Goal: Task Accomplishment & Management: Use online tool/utility

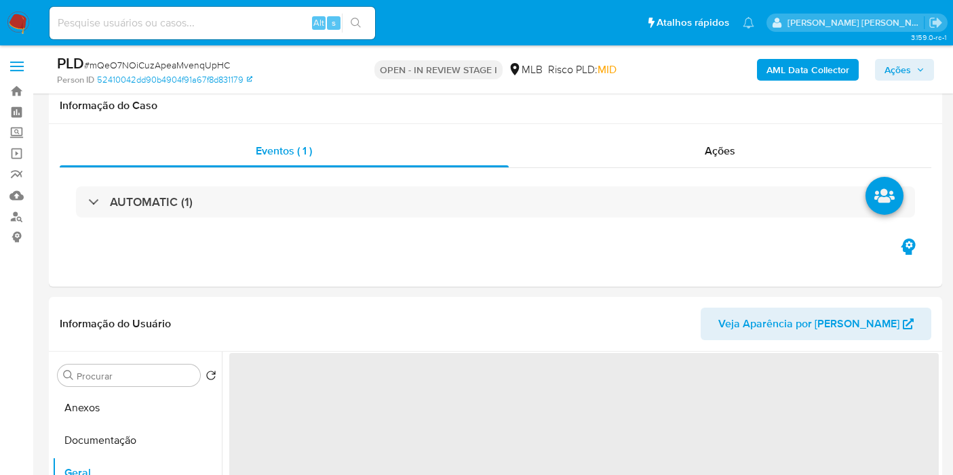
select select "10"
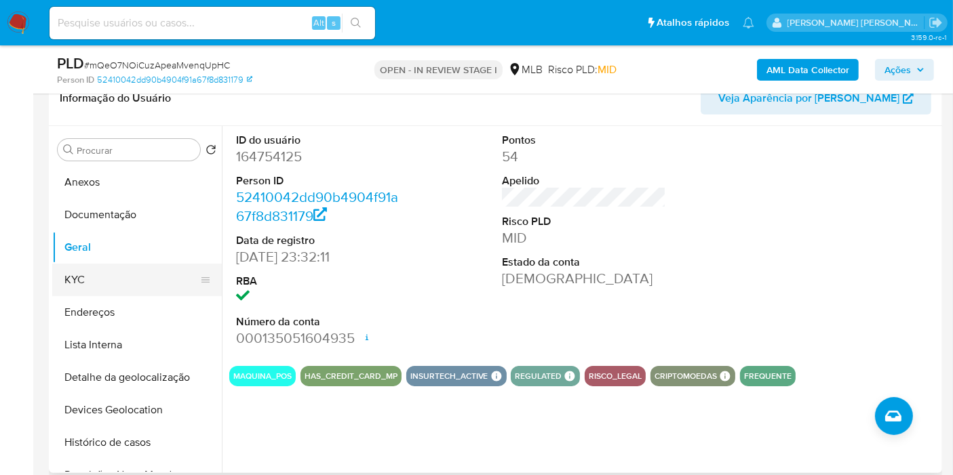
click at [136, 274] on button "KYC" at bounding box center [131, 280] width 159 height 33
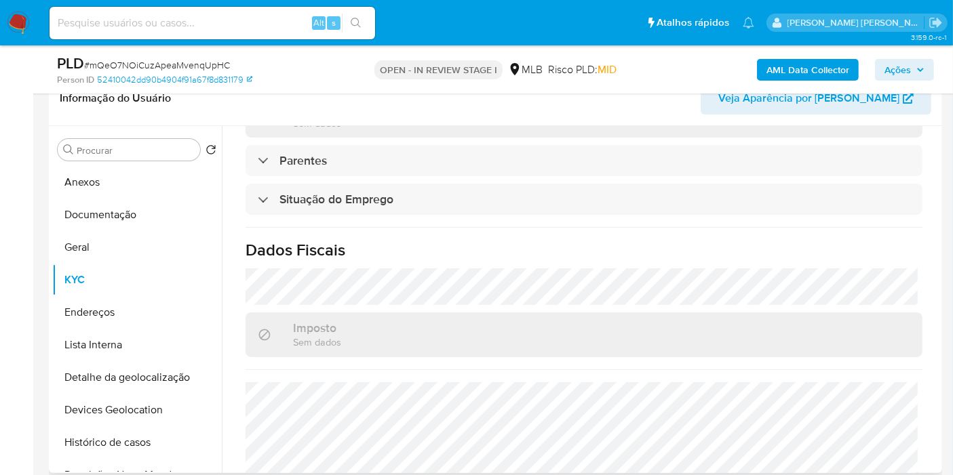
scroll to position [624, 0]
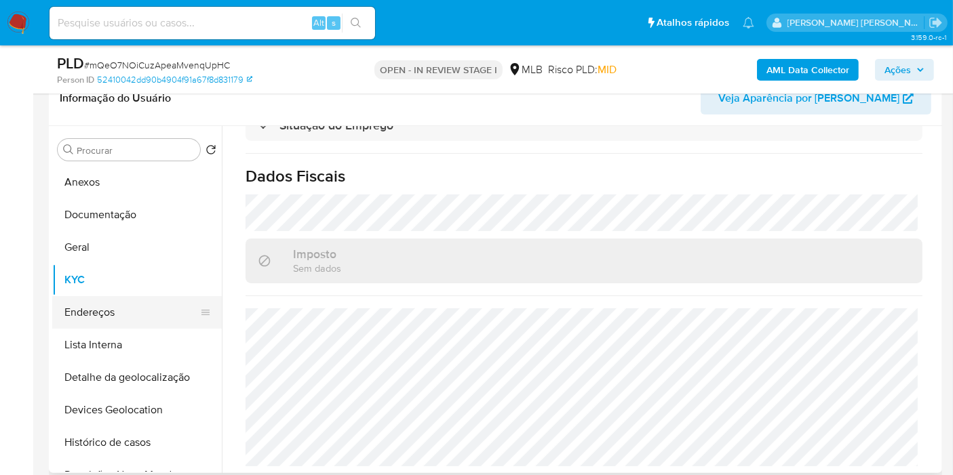
click at [122, 296] on button "Endereços" at bounding box center [131, 312] width 159 height 33
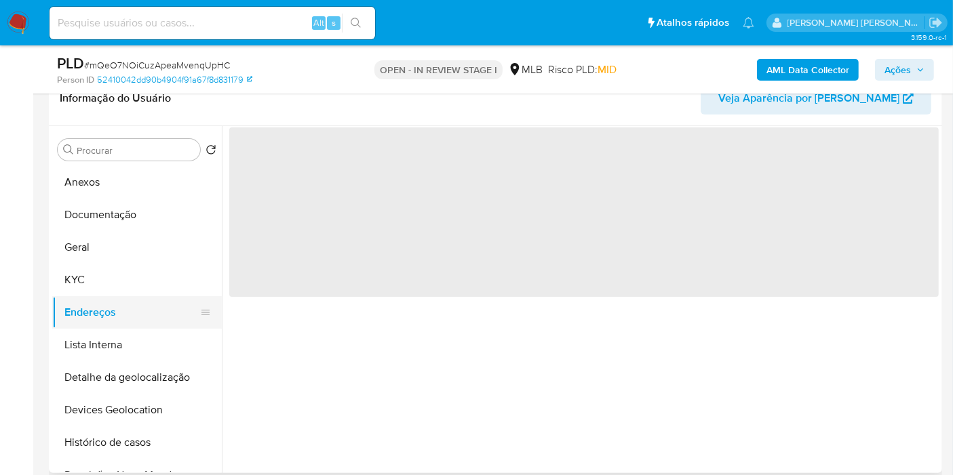
scroll to position [0, 0]
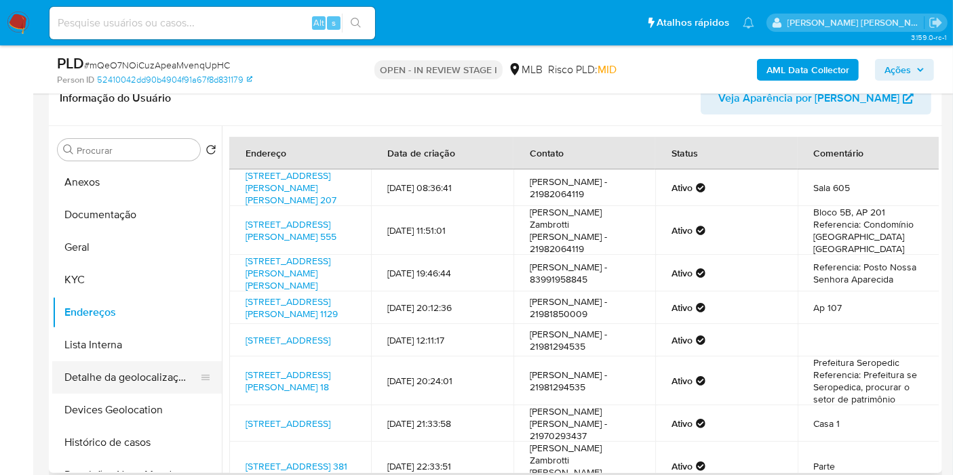
click at [139, 374] on button "Detalhe da geolocalização" at bounding box center [131, 377] width 159 height 33
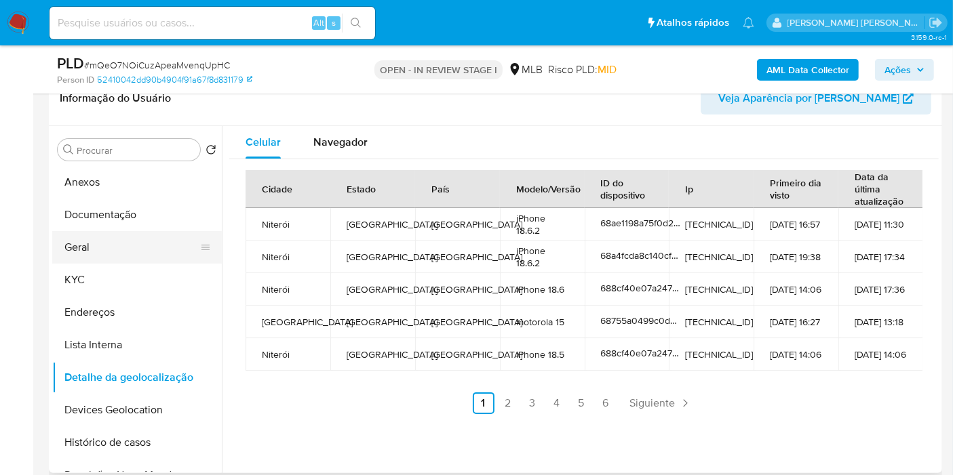
scroll to position [75, 0]
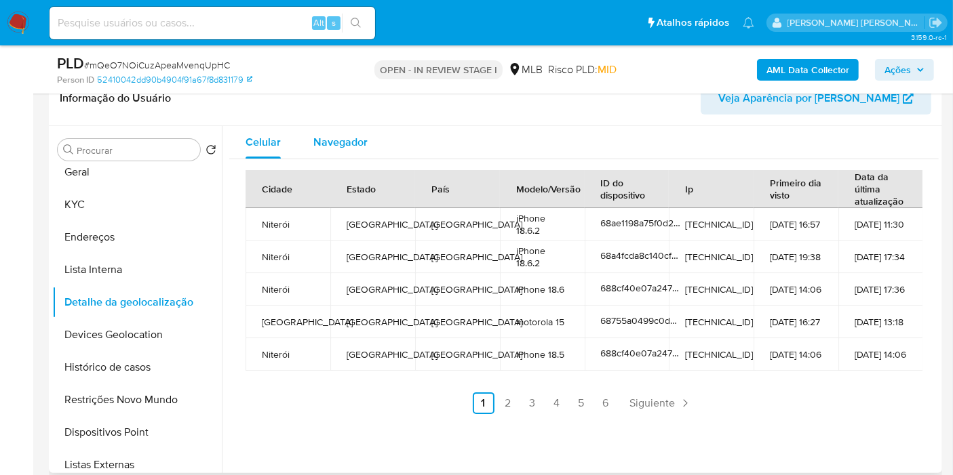
click at [348, 150] on div "Navegador" at bounding box center [340, 142] width 54 height 33
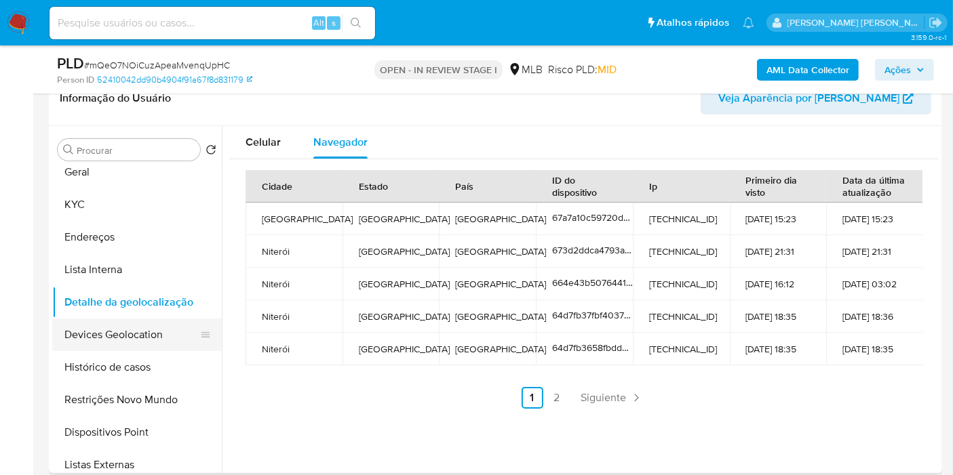
click at [122, 332] on button "Devices Geolocation" at bounding box center [131, 335] width 159 height 33
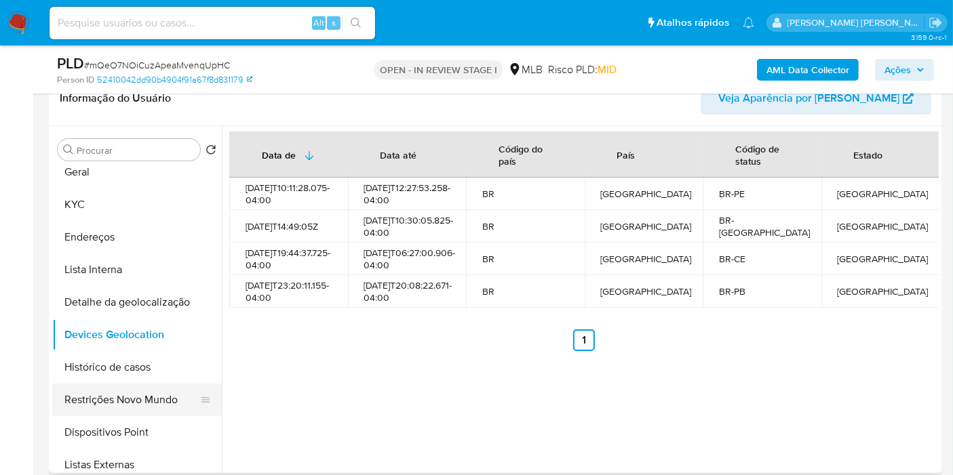
click at [87, 394] on button "Restrições Novo Mundo" at bounding box center [131, 400] width 159 height 33
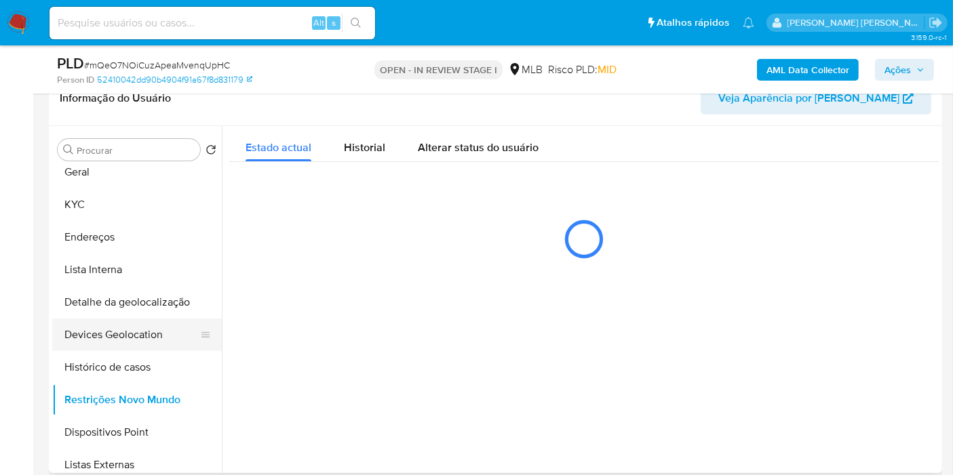
scroll to position [151, 0]
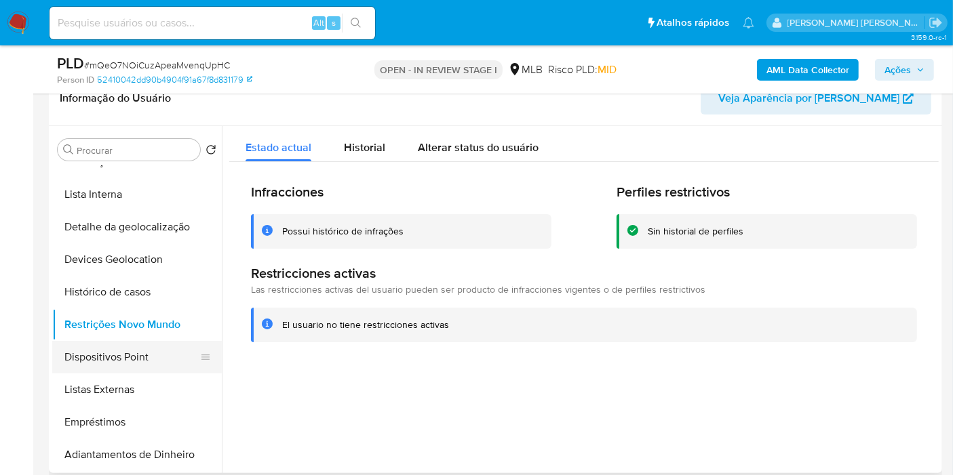
click at [126, 359] on button "Dispositivos Point" at bounding box center [131, 357] width 159 height 33
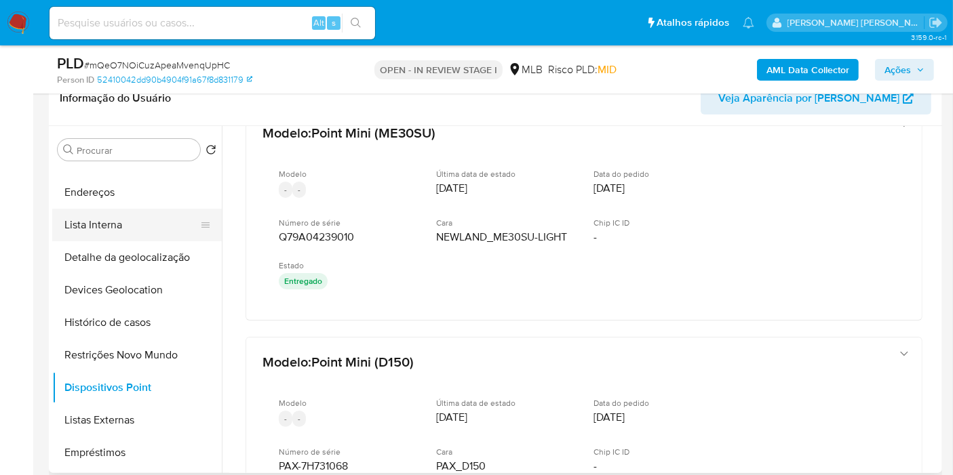
scroll to position [75, 0]
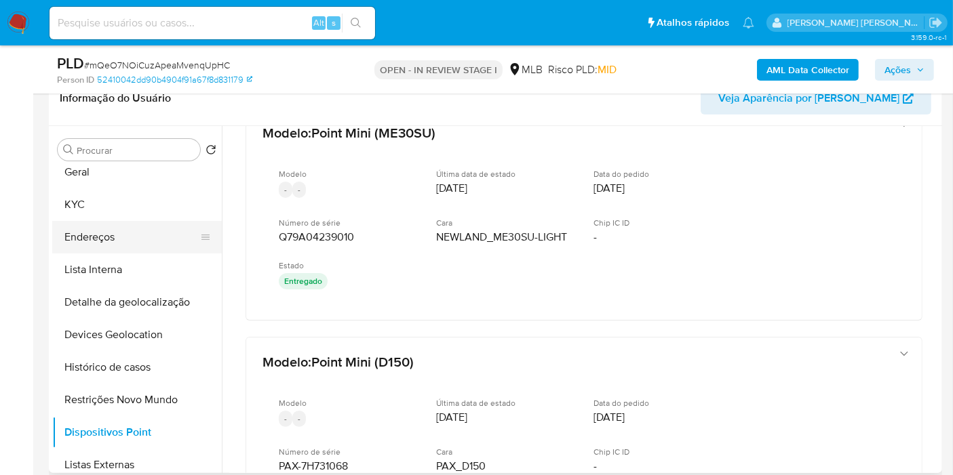
click at [118, 231] on button "Endereços" at bounding box center [131, 237] width 159 height 33
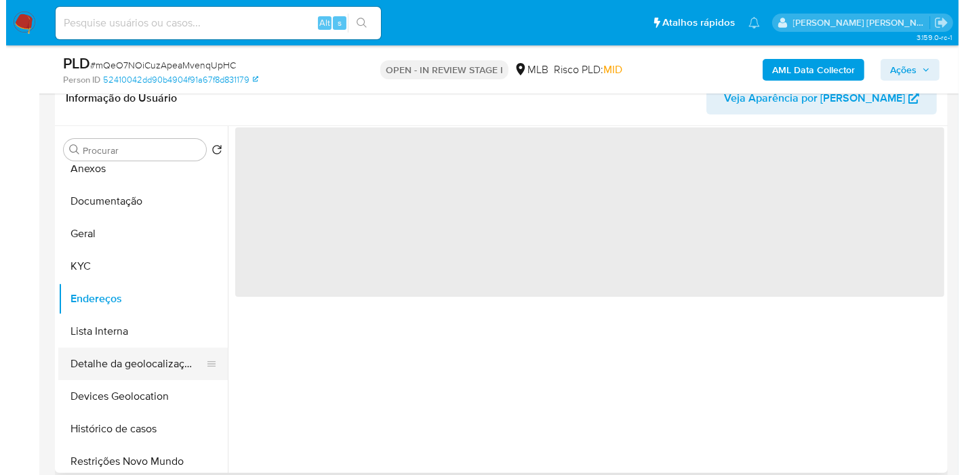
scroll to position [0, 0]
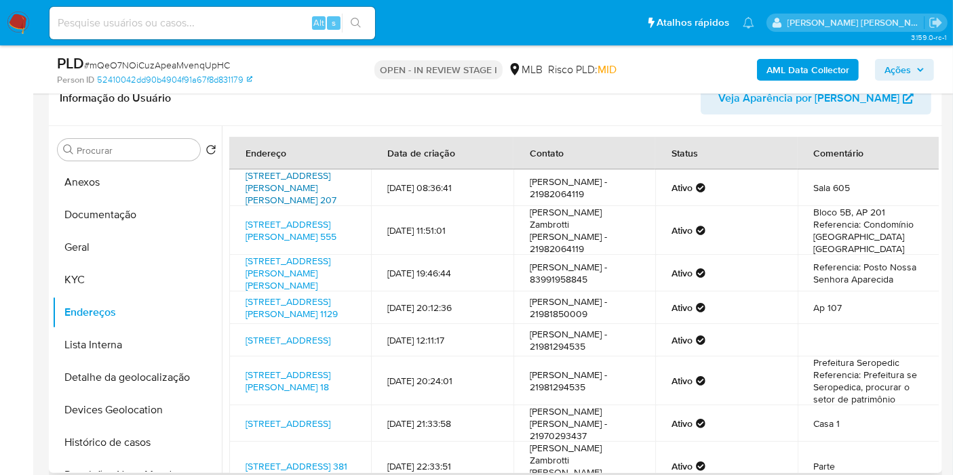
click at [308, 178] on link "Avenida Ernani Do Amaral Peixoto 207, Niterói, Rio De Janeiro, 24020074, Brasil…" at bounding box center [290, 188] width 91 height 38
click at [153, 264] on button "KYC" at bounding box center [131, 280] width 159 height 33
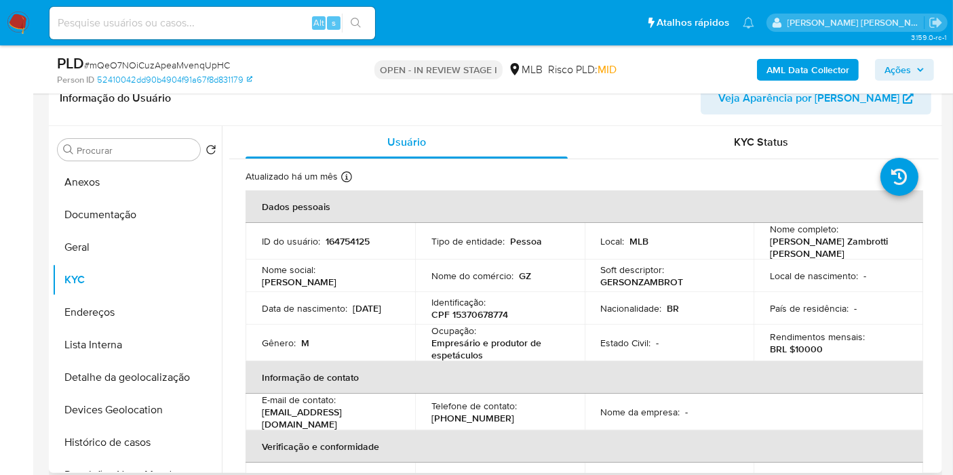
click at [491, 317] on p "CPF 15370678774" at bounding box center [469, 314] width 77 height 12
copy p "15370678774"
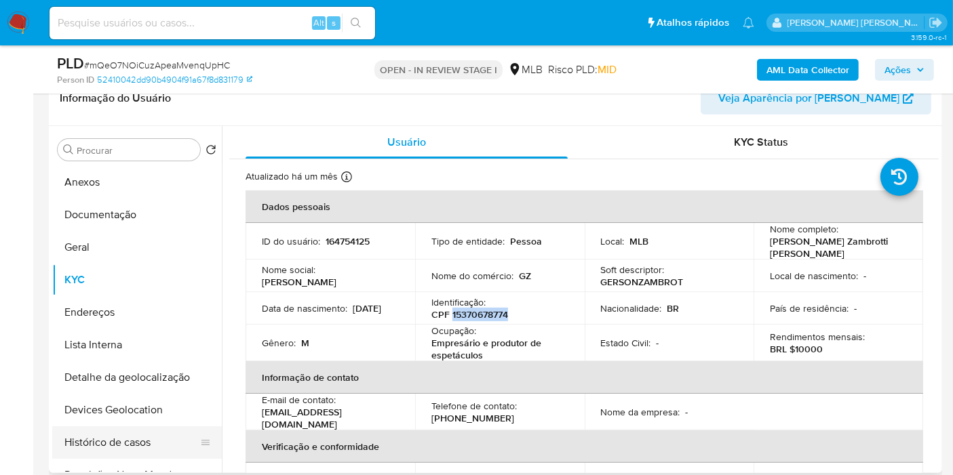
click at [166, 437] on button "Histórico de casos" at bounding box center [131, 442] width 159 height 33
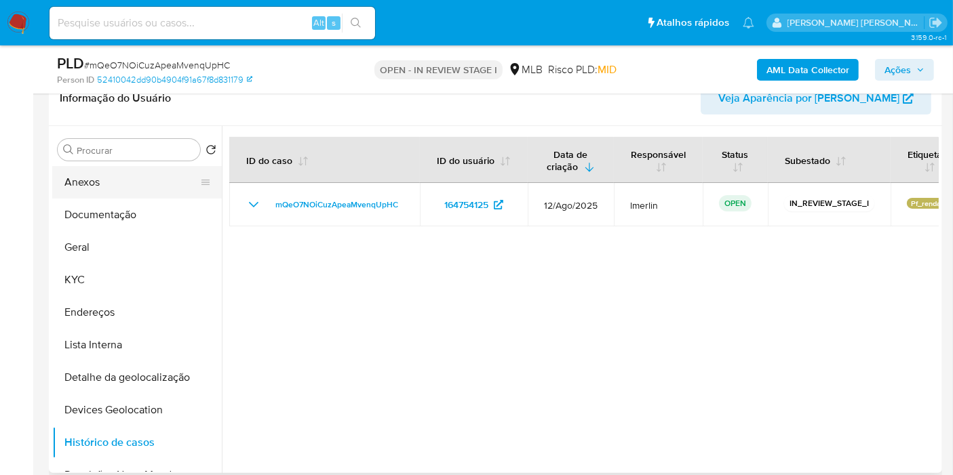
click at [94, 184] on button "Anexos" at bounding box center [131, 182] width 159 height 33
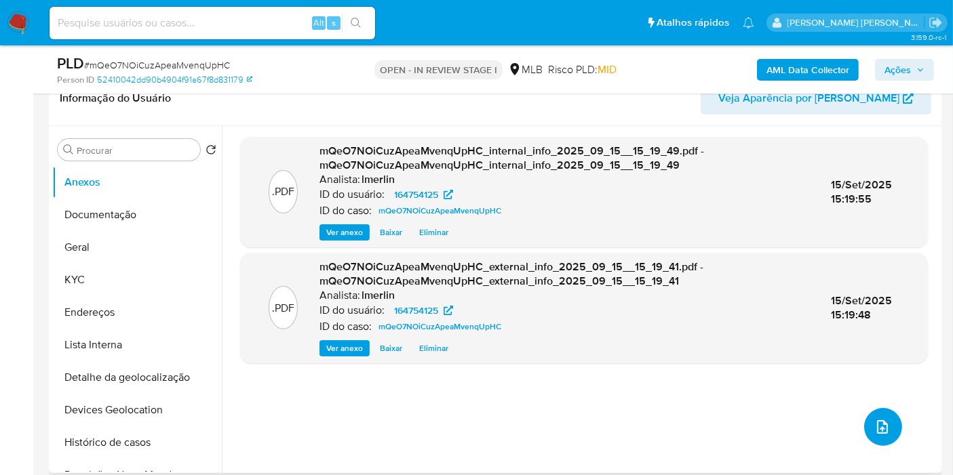
click at [878, 421] on icon "upload-file" at bounding box center [882, 427] width 16 height 16
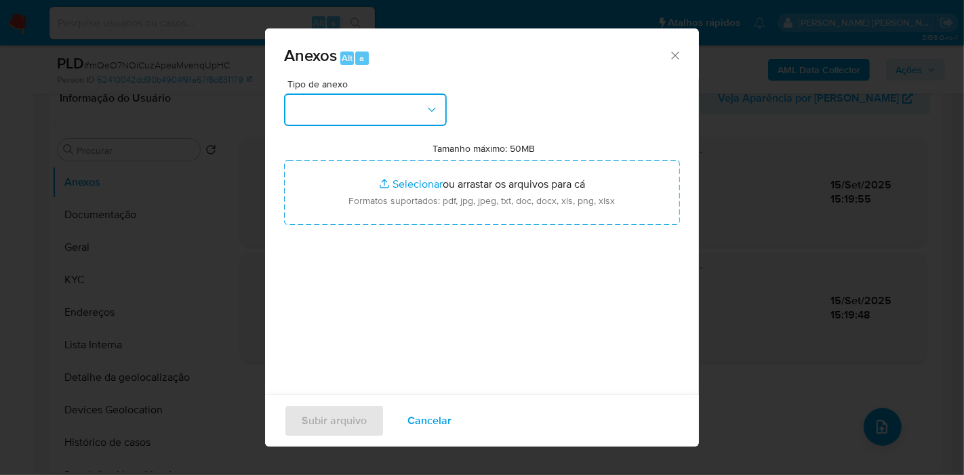
click at [323, 97] on button "button" at bounding box center [365, 110] width 163 height 33
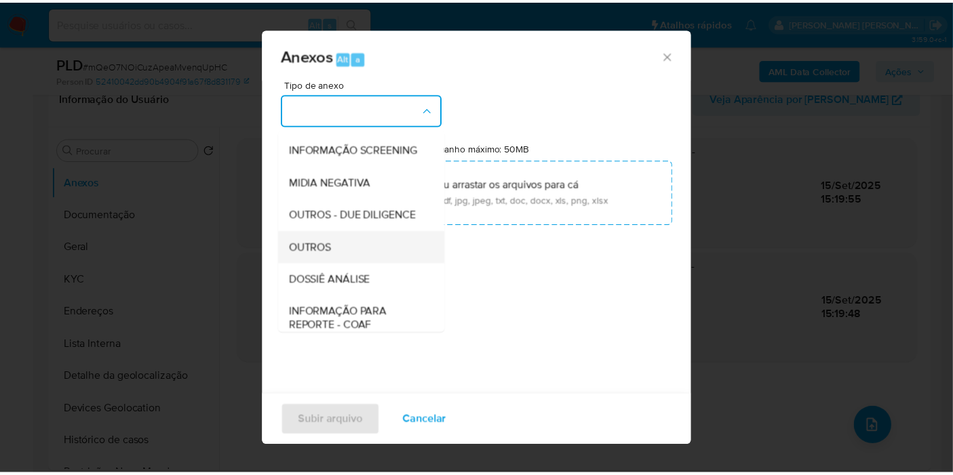
scroll to position [151, 0]
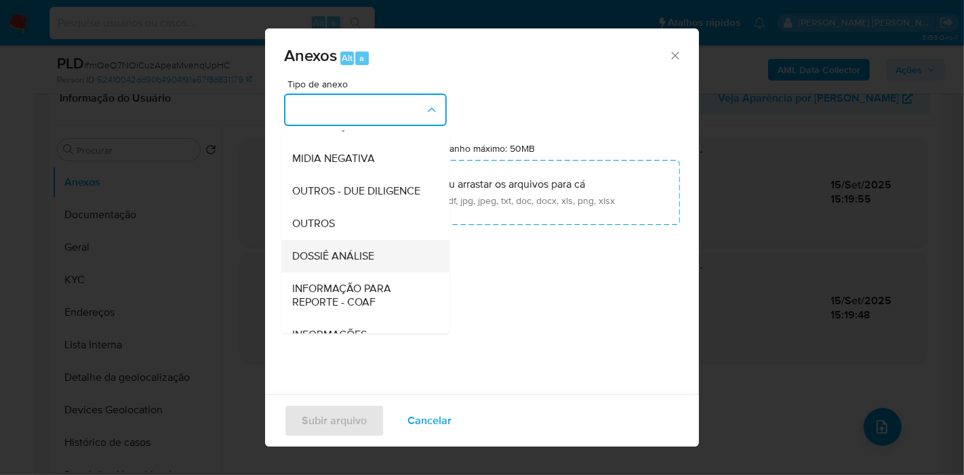
click at [374, 263] on span "DOSSIÊ ANÁLISE" at bounding box center [333, 256] width 82 height 14
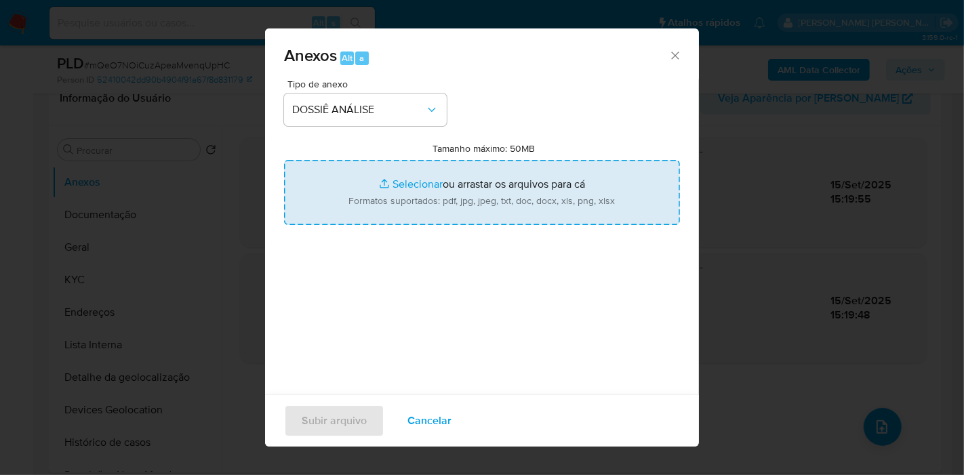
click at [432, 177] on input "Tamanho máximo: 50MB Selecionar arquivos" at bounding box center [482, 192] width 396 height 65
type input "C:\fakepath\SAR - XXX - CPF 15370678774 - GERSON JOSE ZAMBROTTI DA SILVA.pdf"
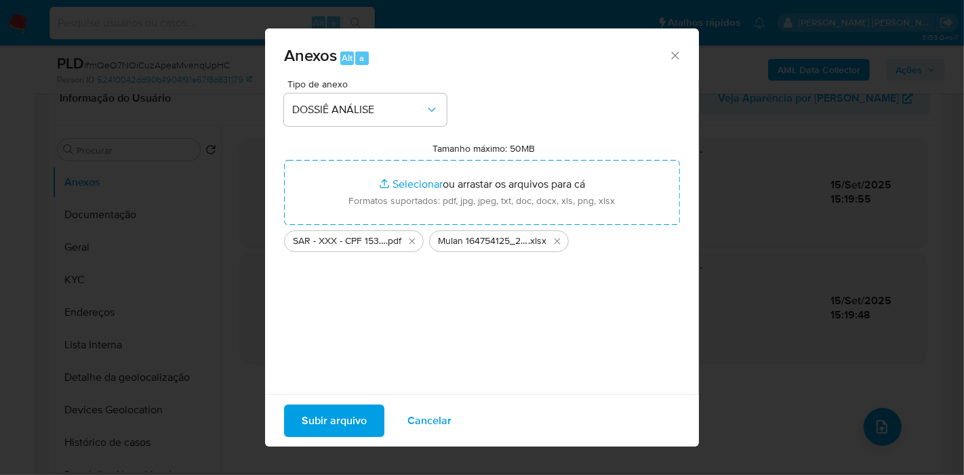
click at [355, 418] on span "Subir arquivo" at bounding box center [334, 421] width 65 height 30
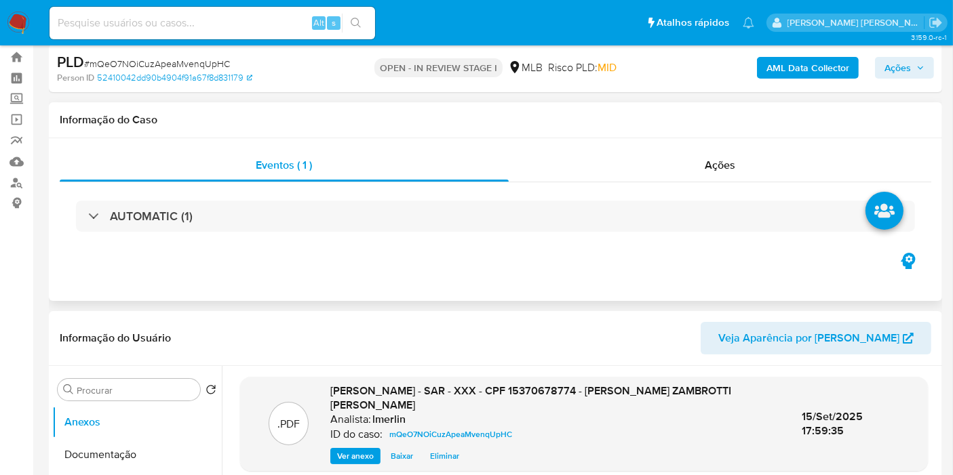
scroll to position [0, 0]
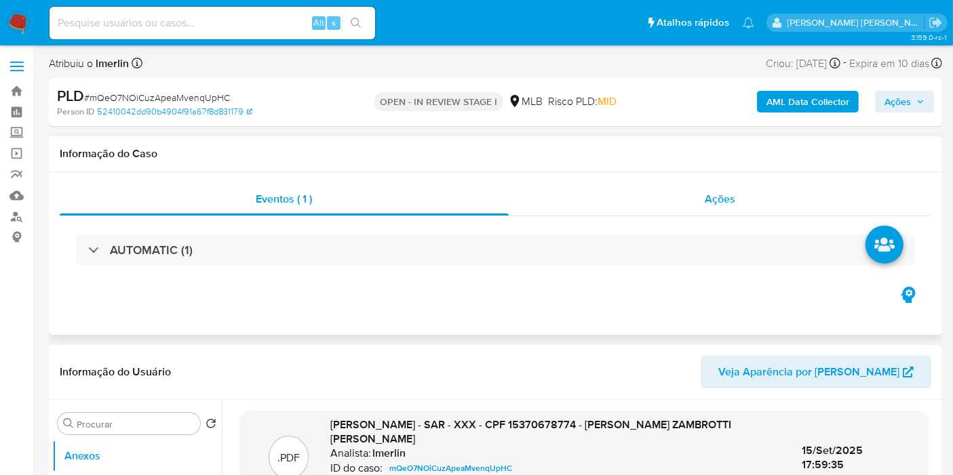
click at [772, 196] on div "Ações" at bounding box center [719, 199] width 423 height 33
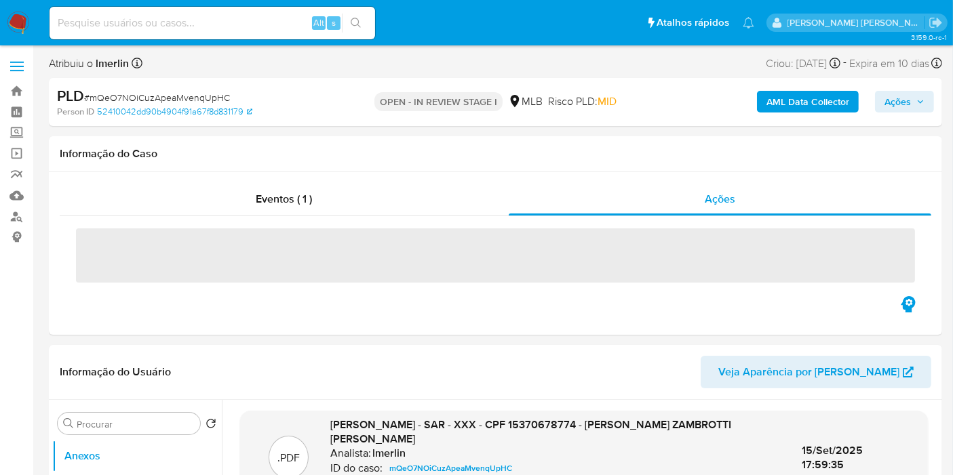
click at [906, 100] on span "Ações" at bounding box center [897, 102] width 26 height 22
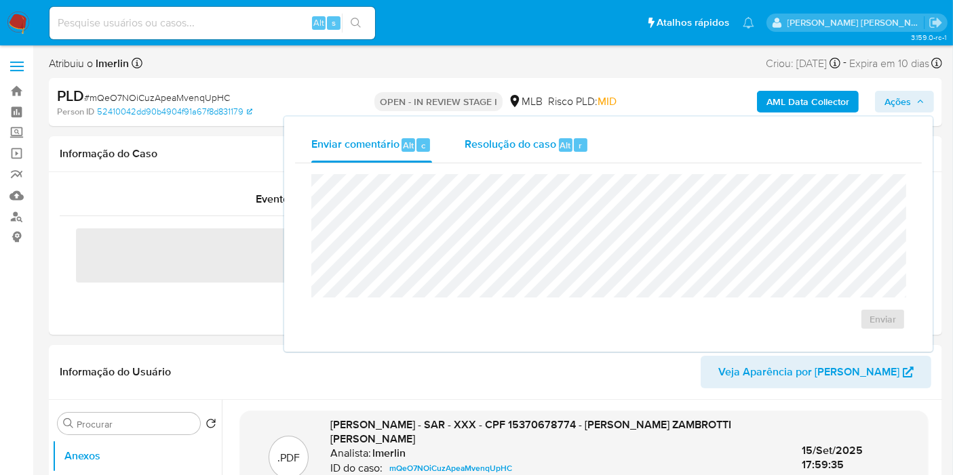
click at [537, 144] on span "Resolução do caso" at bounding box center [510, 145] width 92 height 16
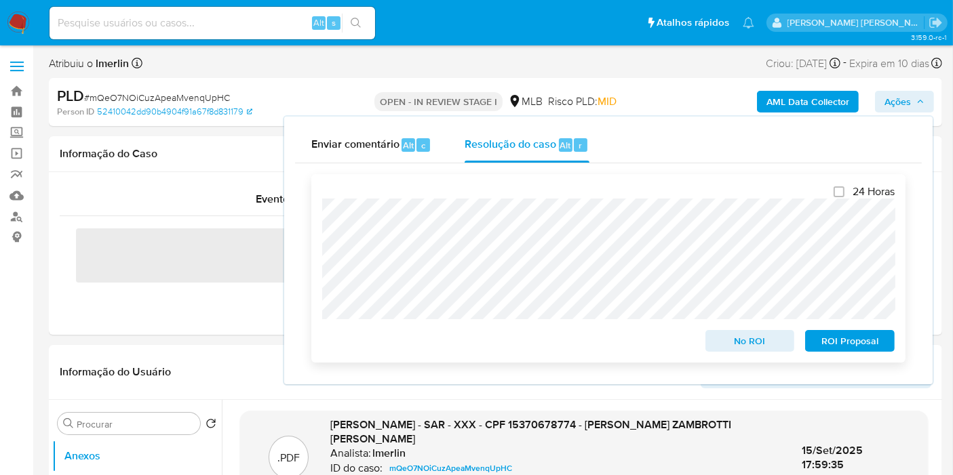
click at [880, 346] on span "ROI Proposal" at bounding box center [849, 341] width 71 height 19
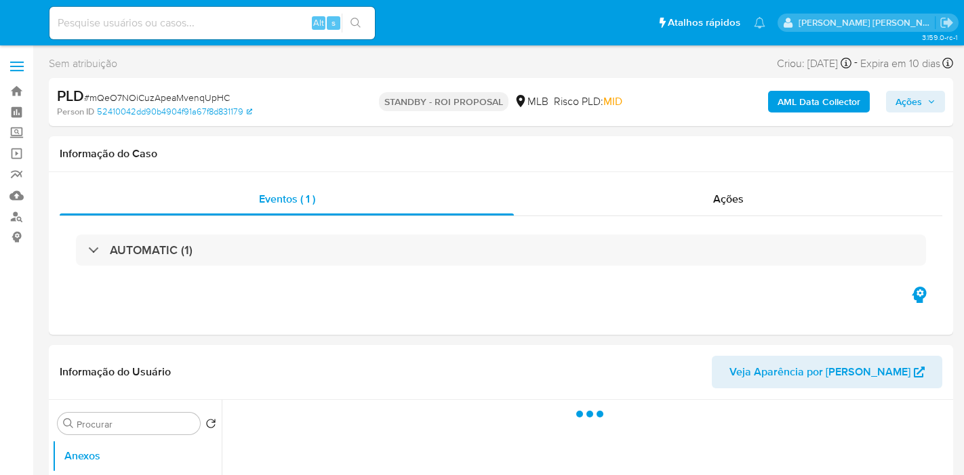
select select "10"
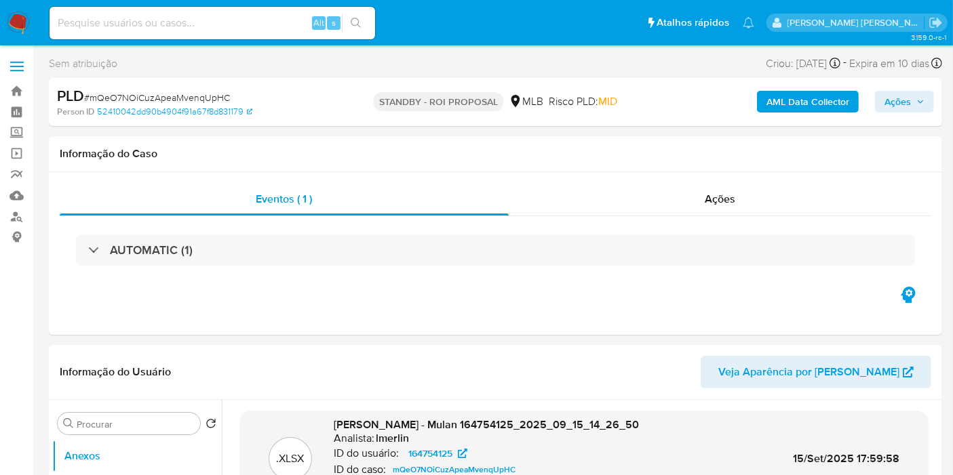
click at [16, 33] on img at bounding box center [18, 23] width 23 height 23
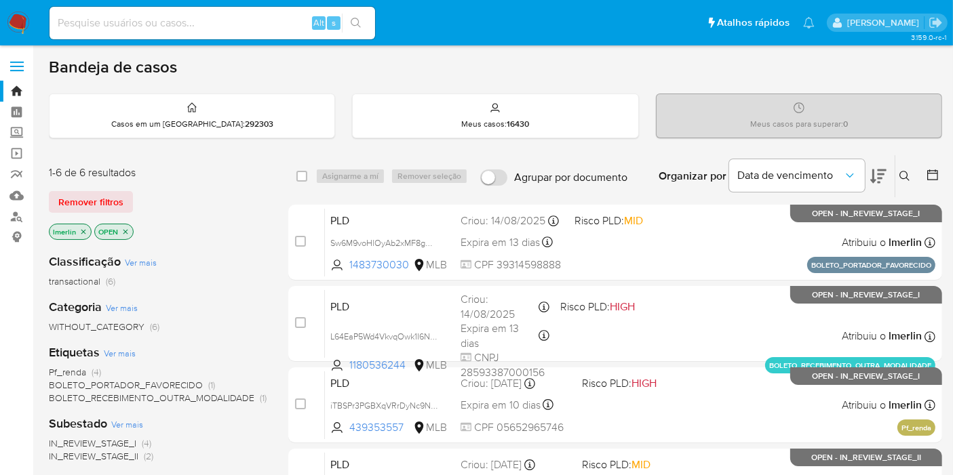
scroll to position [151, 0]
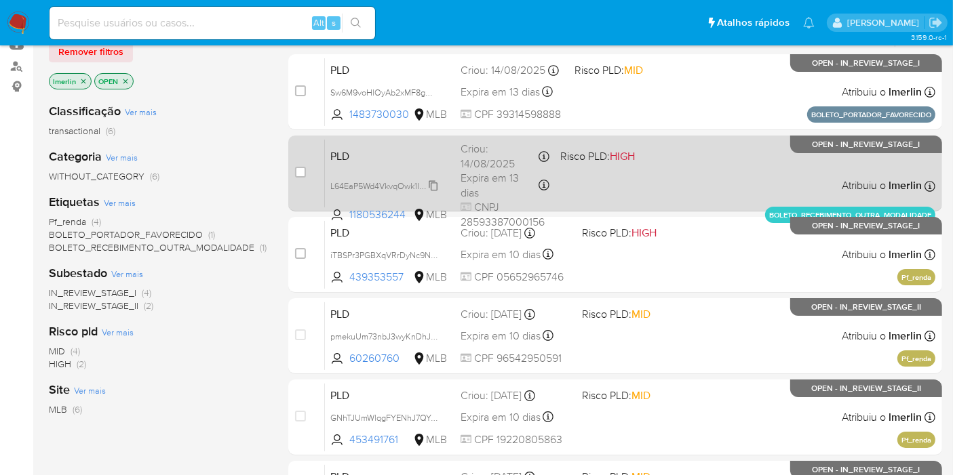
click at [433, 188] on span "L64EaP5Wd4VkvqOwk1I6N8Ve" at bounding box center [387, 185] width 114 height 15
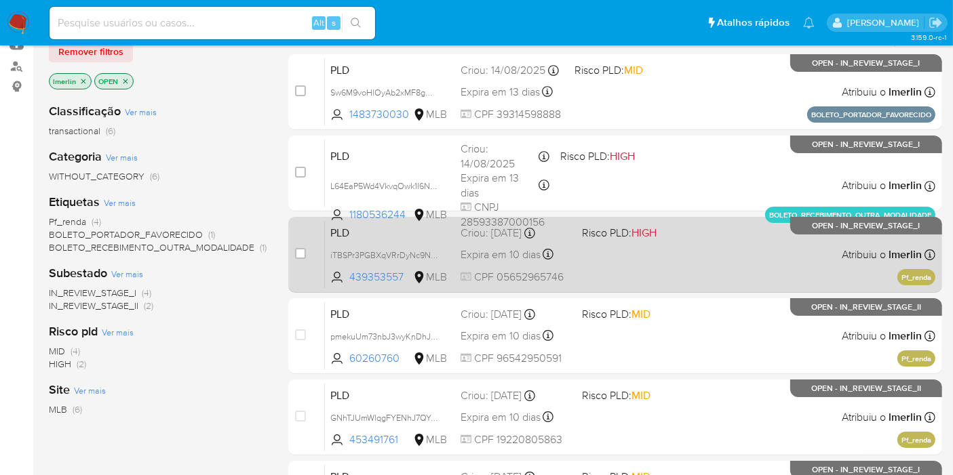
scroll to position [226, 0]
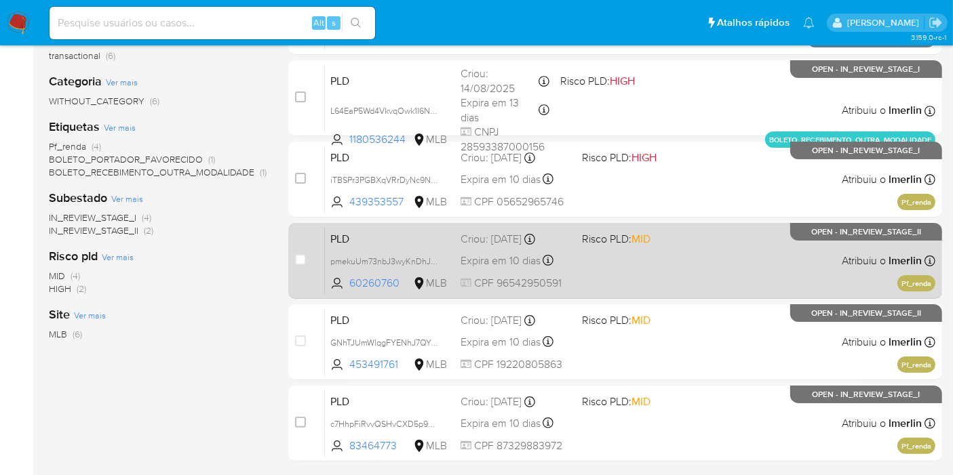
click at [407, 234] on span "PLD" at bounding box center [389, 238] width 119 height 18
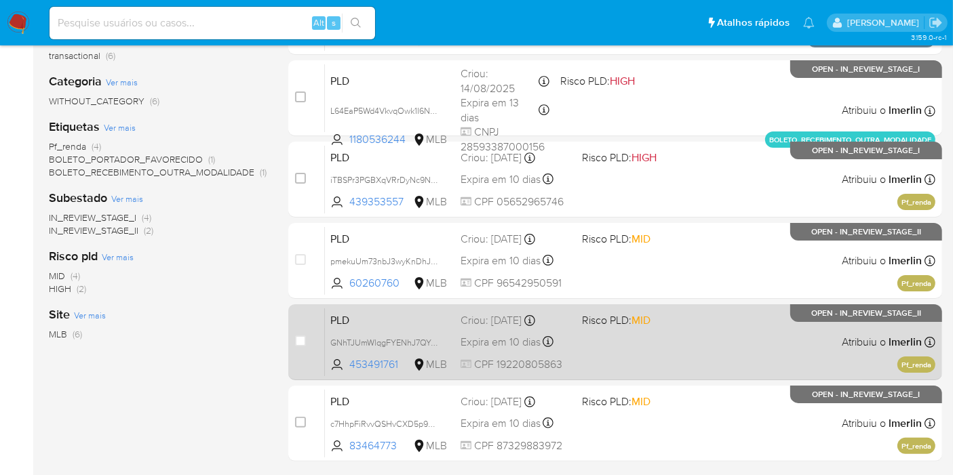
click at [368, 317] on span "PLD" at bounding box center [389, 320] width 119 height 18
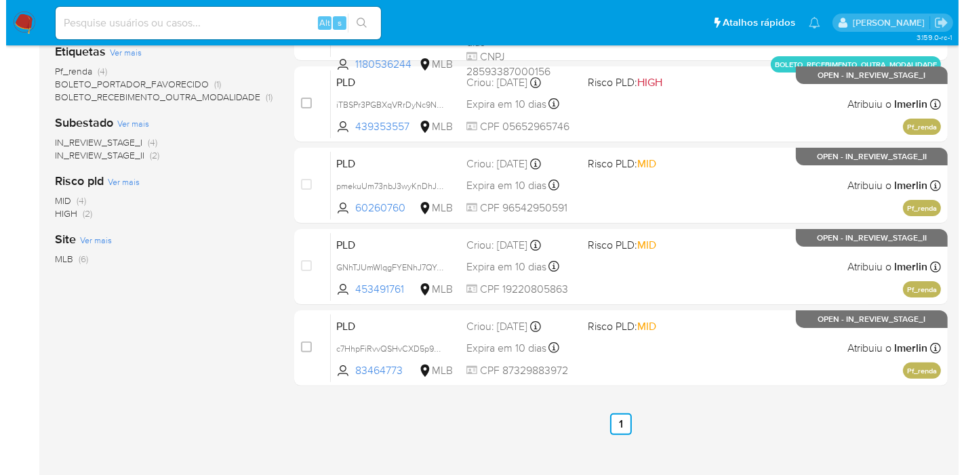
scroll to position [75, 0]
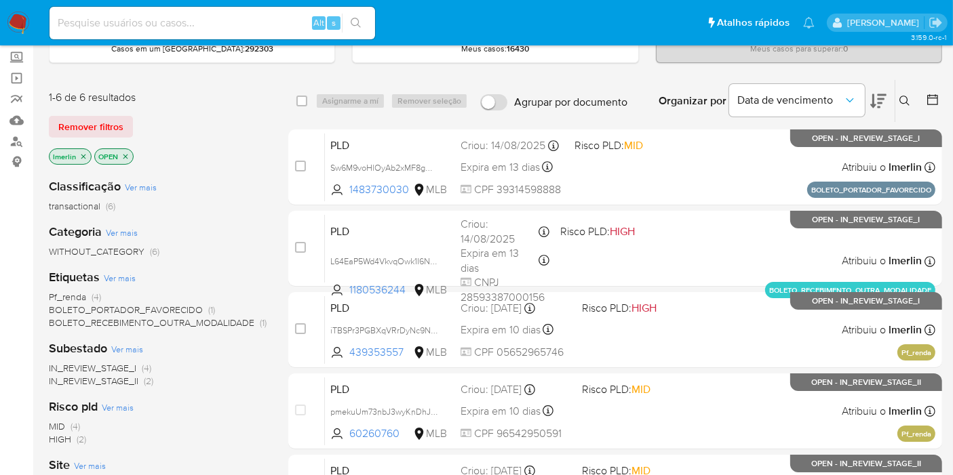
click at [83, 153] on icon "close-filter" at bounding box center [83, 157] width 8 height 8
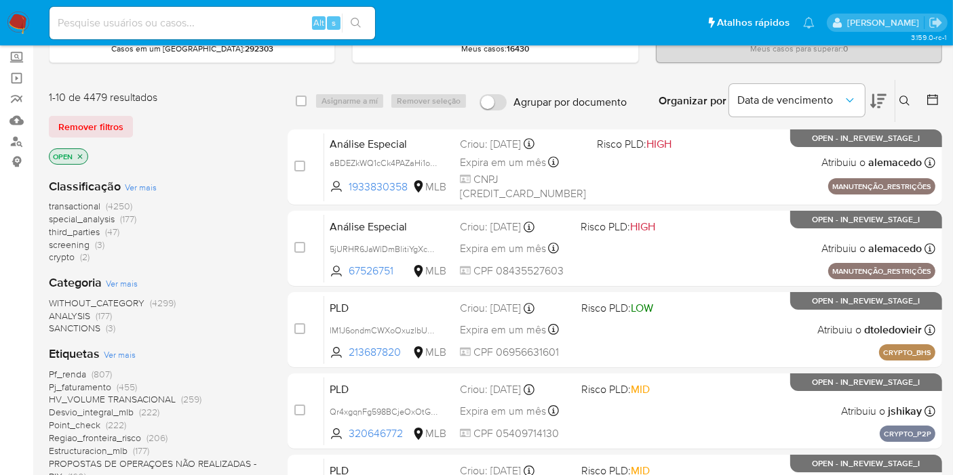
click at [906, 104] on icon at bounding box center [904, 101] width 11 height 11
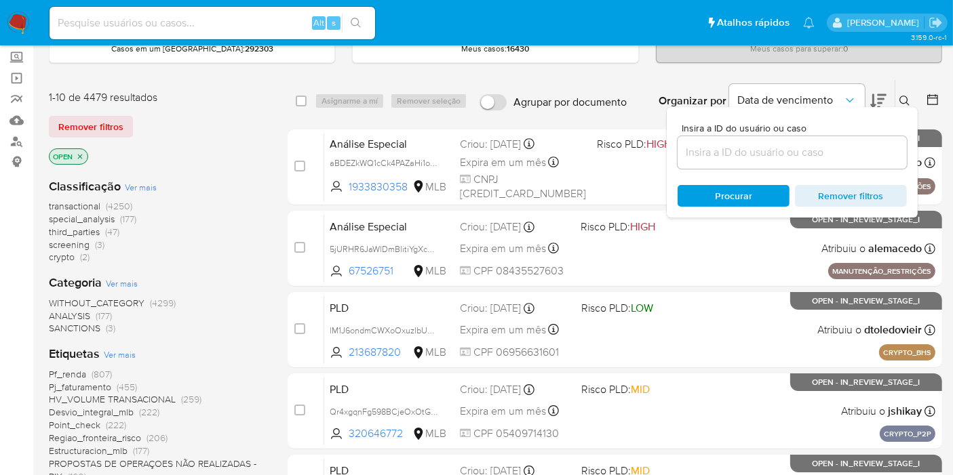
click at [728, 157] on input at bounding box center [791, 153] width 229 height 18
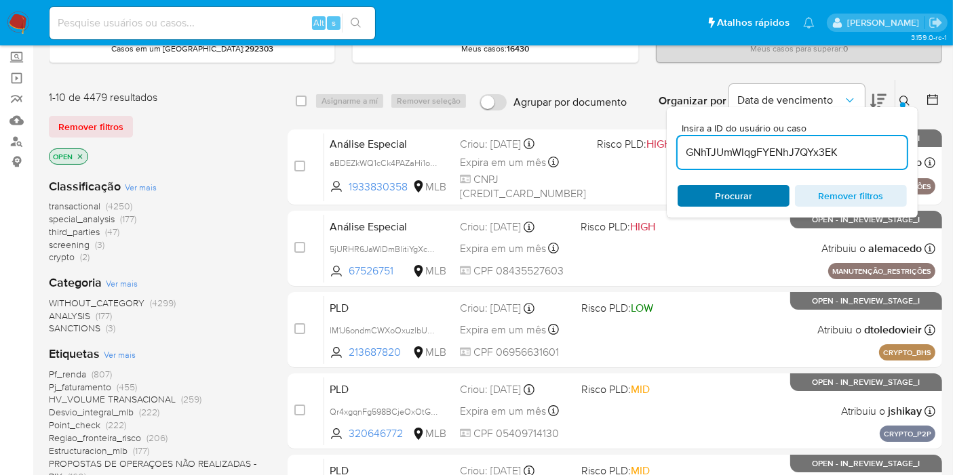
type input "GNhTJUmWlqgFYENhJ7QYx3EK"
click at [732, 197] on div "Procurar Remover filtros" at bounding box center [791, 196] width 229 height 22
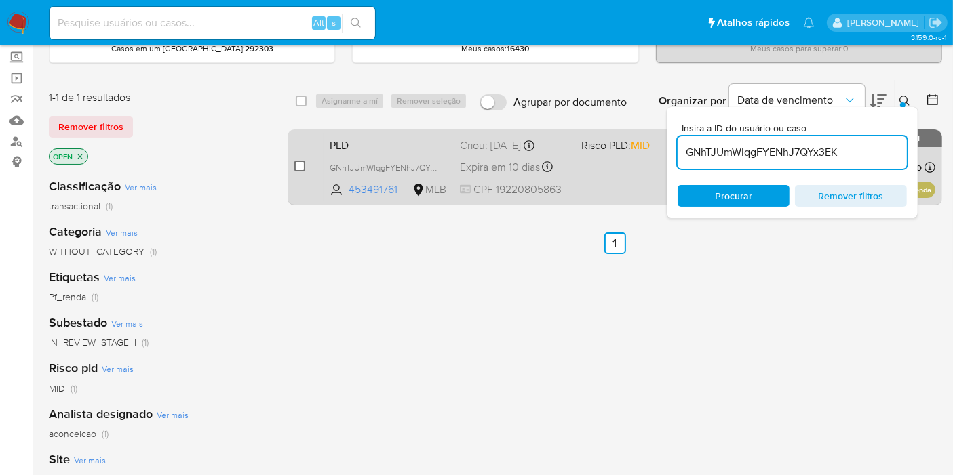
click at [299, 163] on input "checkbox" at bounding box center [299, 166] width 11 height 11
checkbox input "true"
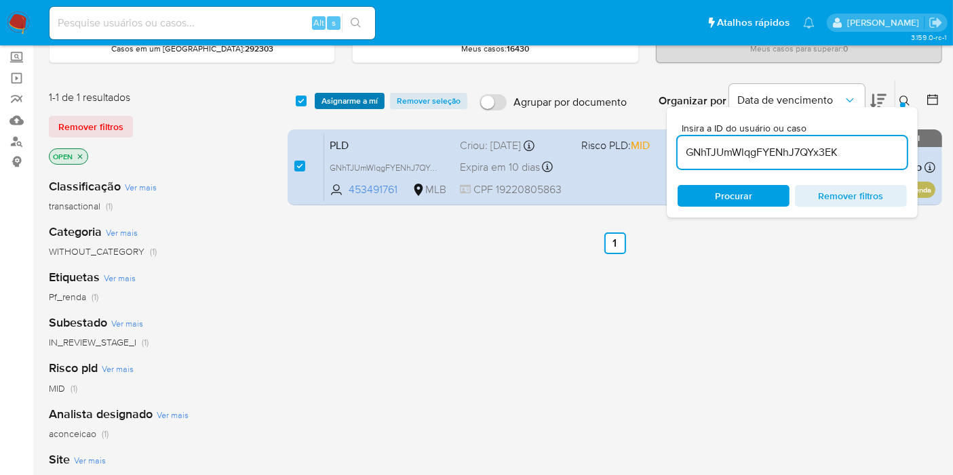
click at [346, 98] on span "Asignarme a mí" at bounding box center [349, 101] width 56 height 14
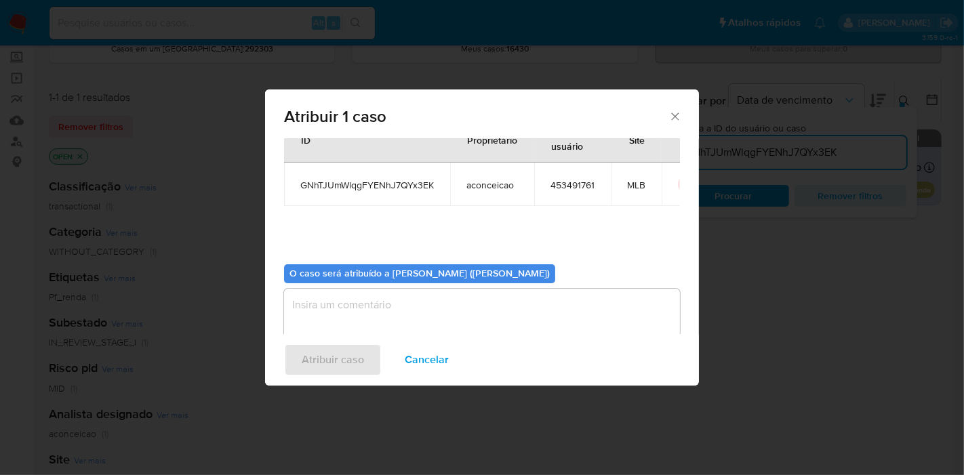
scroll to position [69, 0]
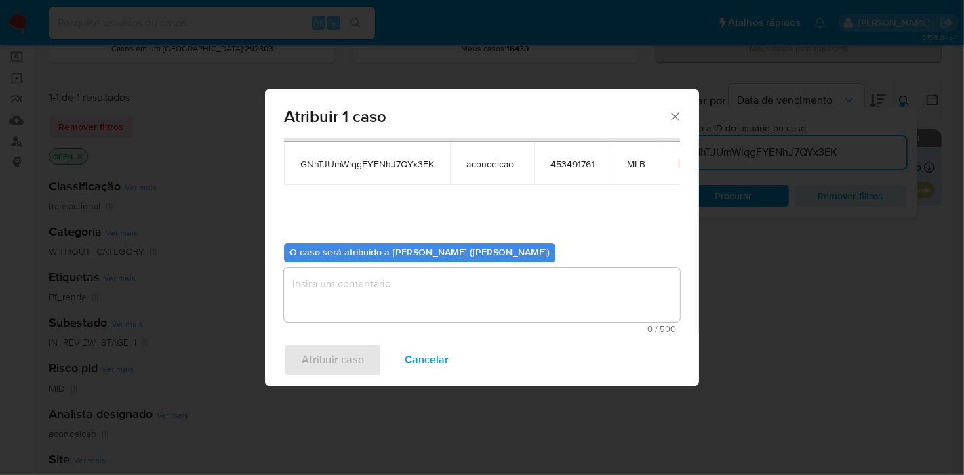
click at [406, 290] on textarea "assign-modal" at bounding box center [482, 295] width 396 height 54
click at [323, 355] on span "Atribuir caso" at bounding box center [333, 360] width 62 height 30
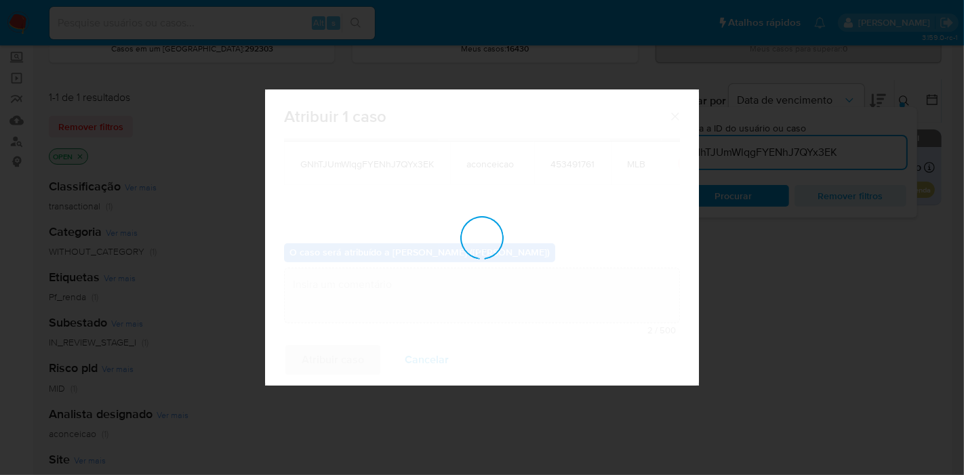
checkbox input "false"
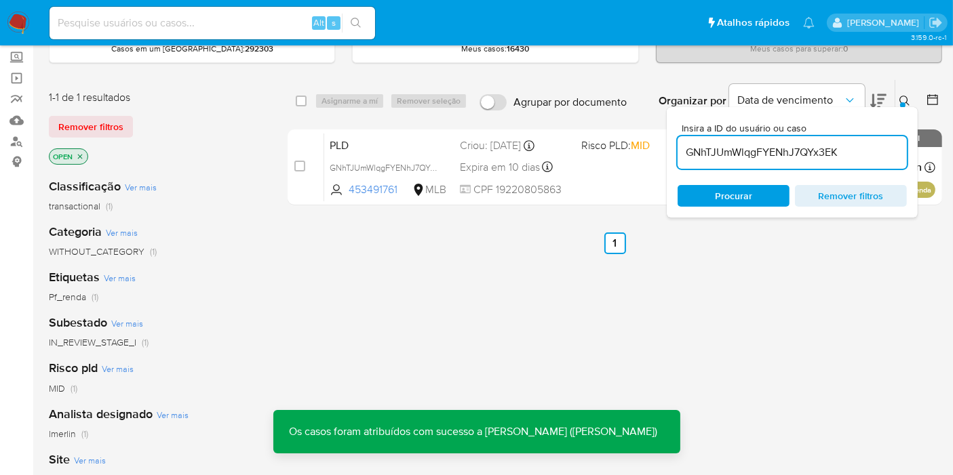
click at [828, 140] on div "GNhTJUmWlqgFYENhJ7QYx3EK" at bounding box center [791, 152] width 229 height 33
click at [825, 148] on input "GNhTJUmWlqgFYENhJ7QYx3EK" at bounding box center [791, 153] width 229 height 18
paste input "pmekuUm73nbJ3wyKnDhJUxFp"
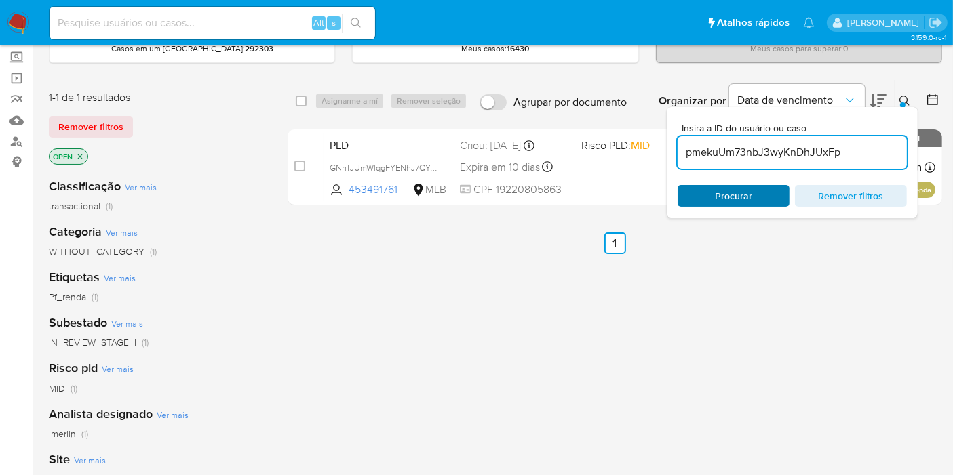
type input "pmekuUm73nbJ3wyKnDhJUxFp"
click at [702, 188] on span "Procurar" at bounding box center [733, 195] width 93 height 19
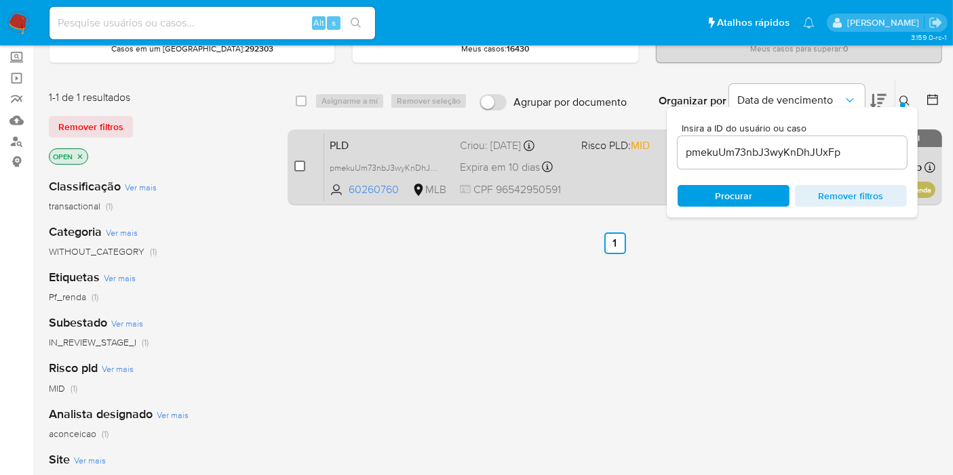
click at [302, 168] on input "checkbox" at bounding box center [299, 166] width 11 height 11
checkbox input "true"
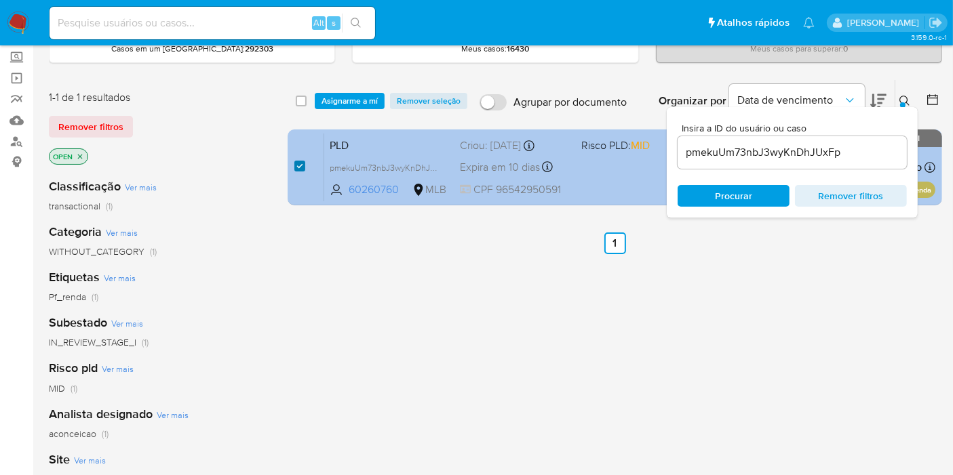
checkbox input "true"
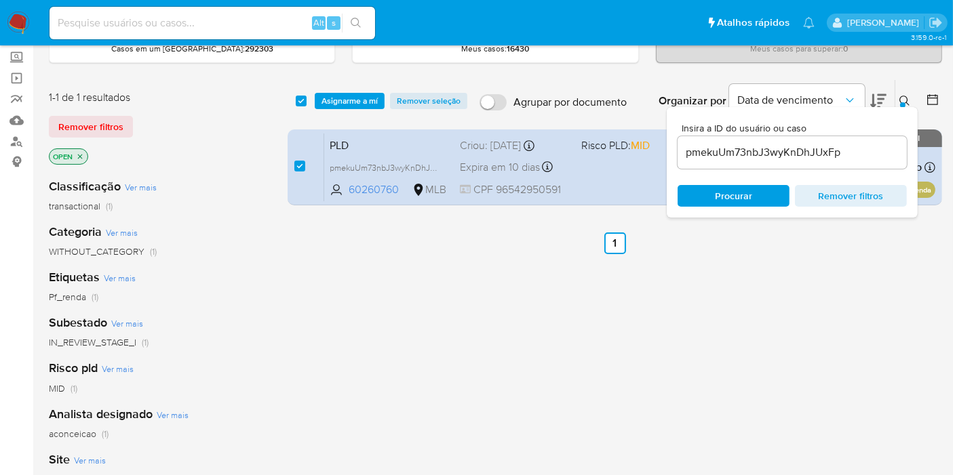
click at [540, 311] on div "select-all-cases-checkbox Asignarme a mí Remover seleção Agrupar por documento …" at bounding box center [614, 386] width 654 height 614
drag, startPoint x: 903, startPoint y: 92, endPoint x: 900, endPoint y: 99, distance: 7.6
click at [903, 93] on button at bounding box center [906, 101] width 22 height 16
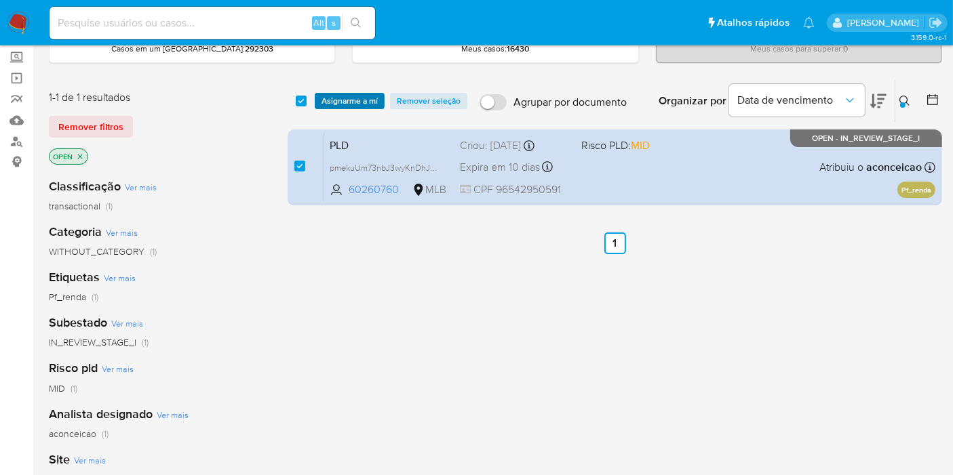
click at [358, 98] on span "Asignarme a mí" at bounding box center [349, 101] width 56 height 14
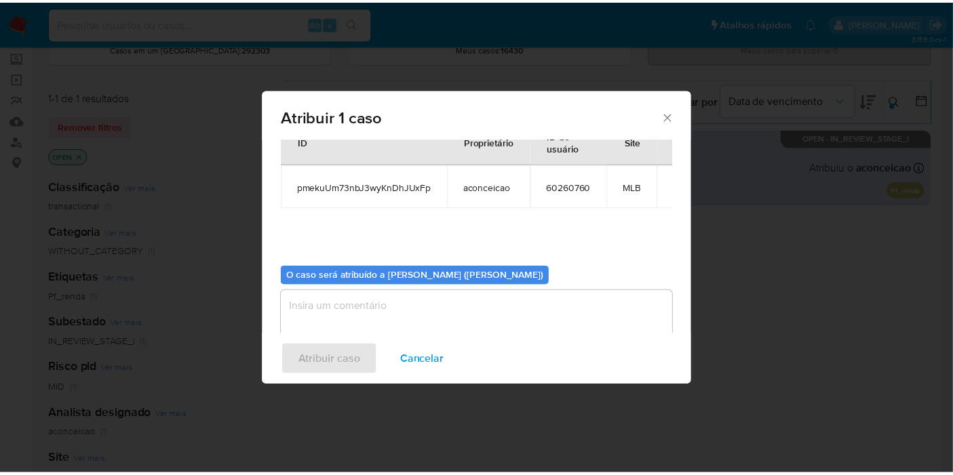
scroll to position [69, 0]
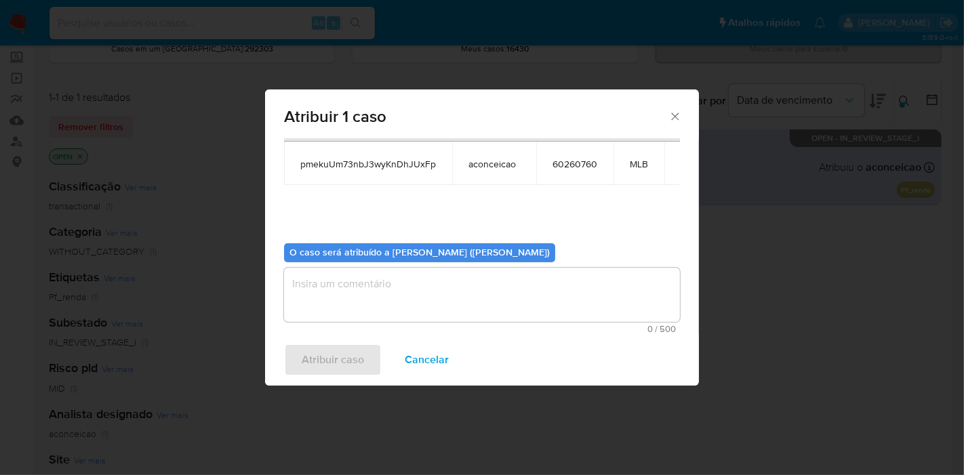
click at [412, 269] on textarea "assign-modal" at bounding box center [482, 295] width 396 height 54
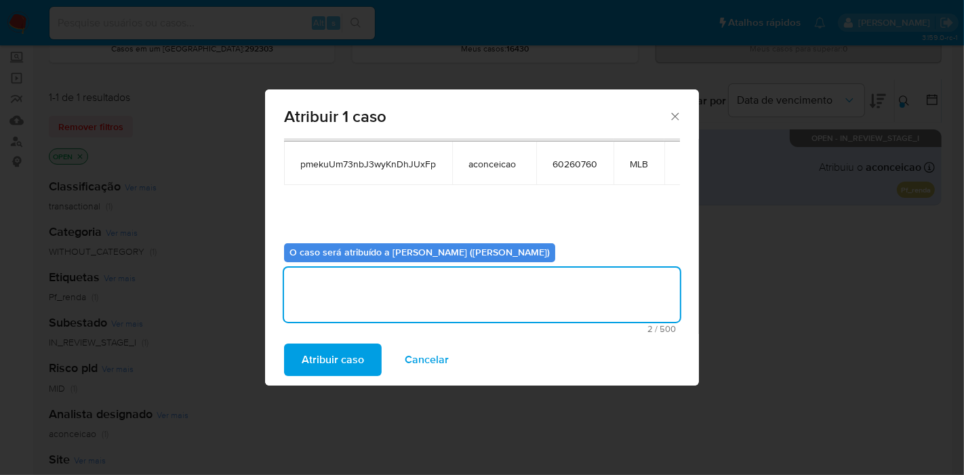
click at [342, 359] on span "Atribuir caso" at bounding box center [333, 360] width 62 height 30
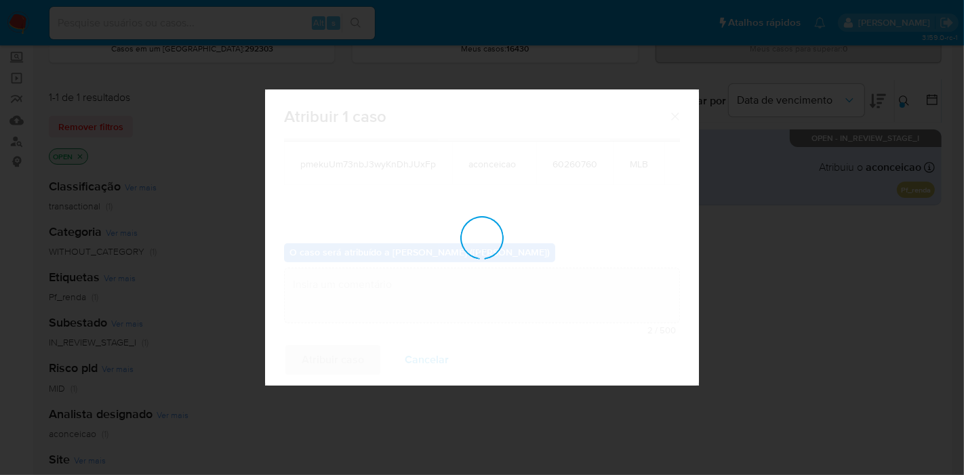
checkbox input "false"
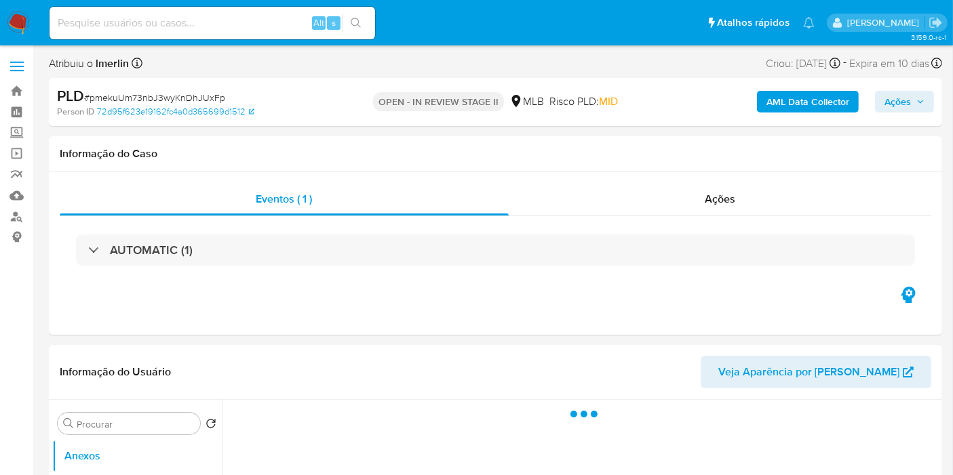
select select "10"
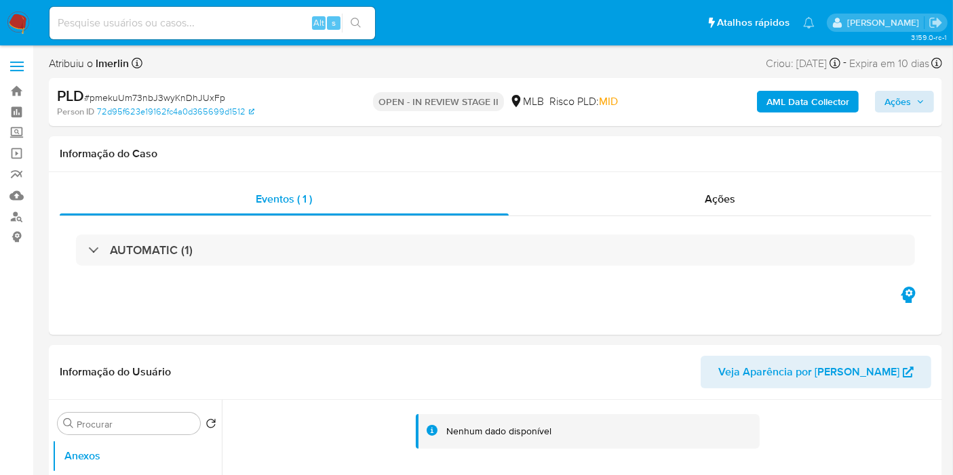
click at [923, 113] on div "AML Data Collector Ações" at bounding box center [789, 102] width 289 height 32
click at [887, 100] on span "Ações" at bounding box center [897, 102] width 26 height 22
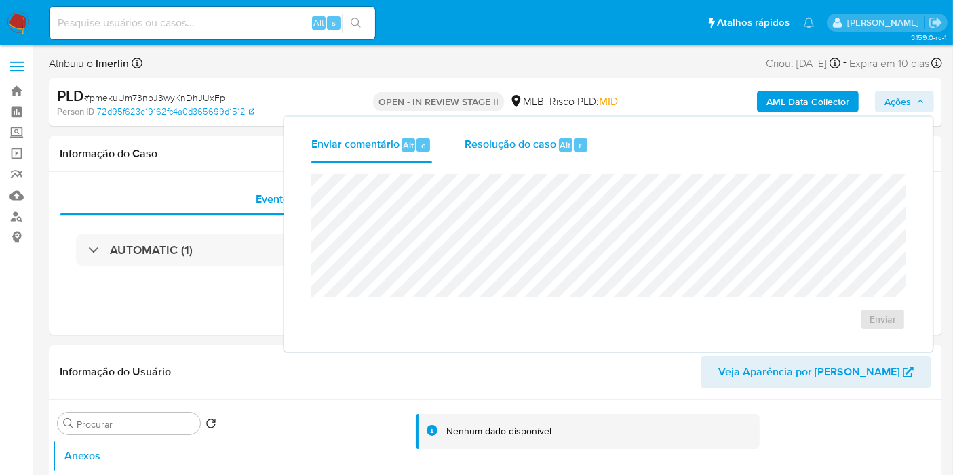
click at [496, 130] on div "Resolução do caso Alt r" at bounding box center [526, 144] width 124 height 35
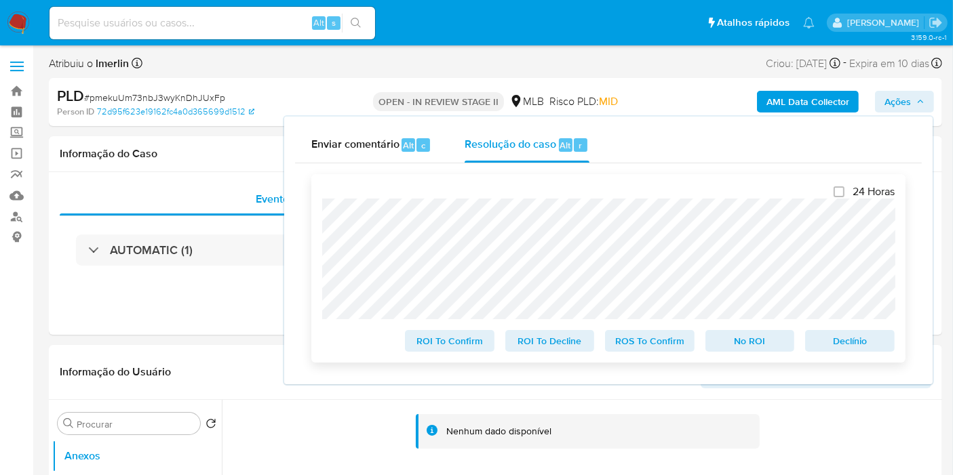
click at [843, 345] on span "Declínio" at bounding box center [849, 341] width 71 height 19
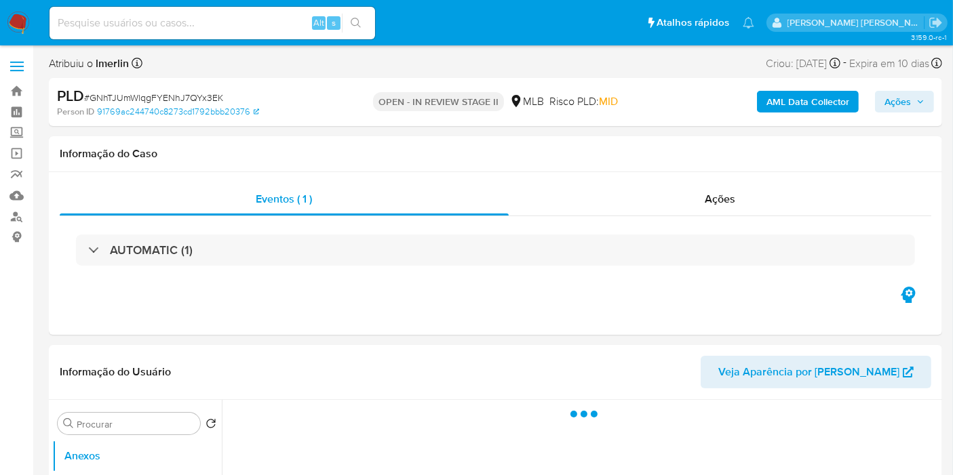
click at [879, 104] on button "Ações" at bounding box center [904, 102] width 59 height 22
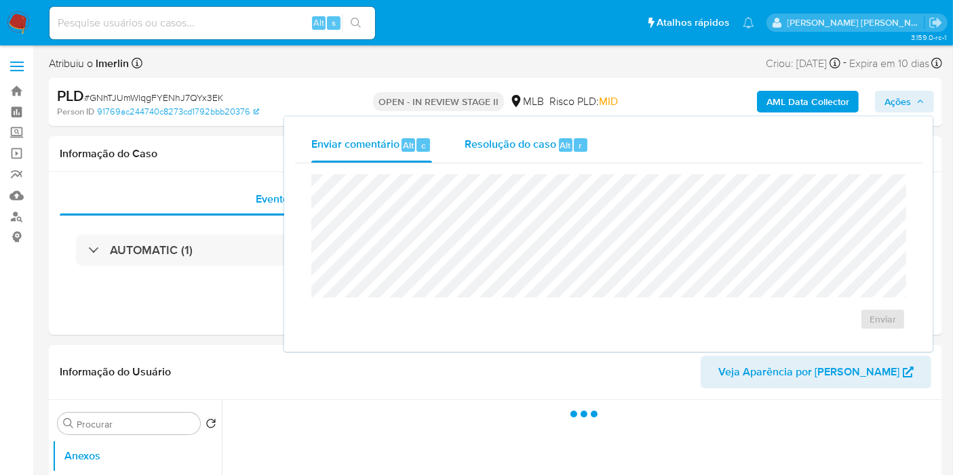
select select "10"
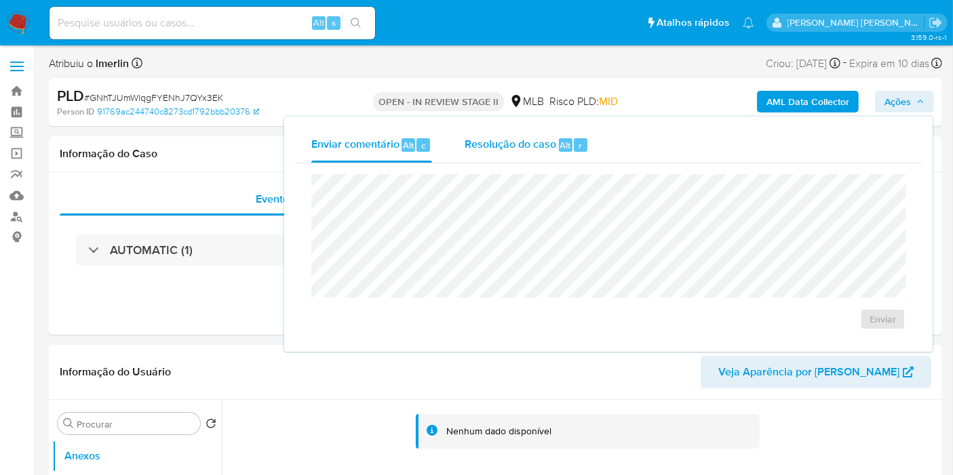
click at [554, 141] on span "Resolução do caso" at bounding box center [510, 145] width 92 height 16
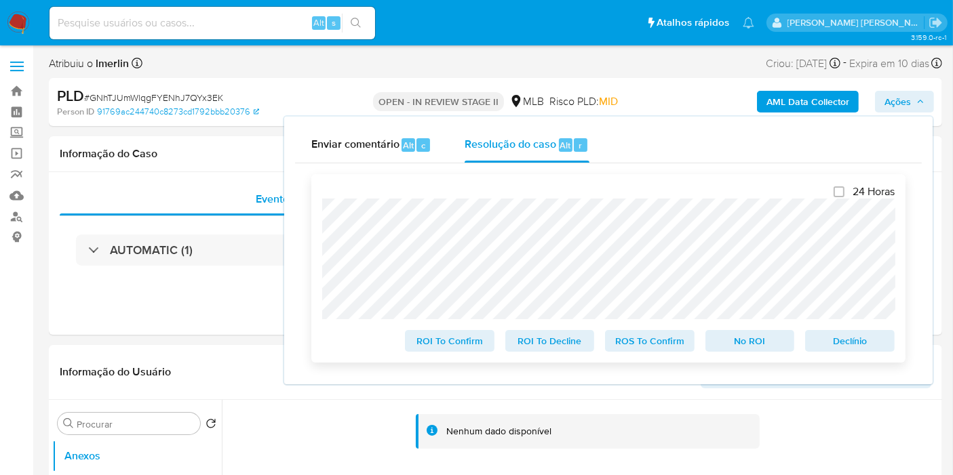
click at [850, 346] on span "Declínio" at bounding box center [849, 341] width 71 height 19
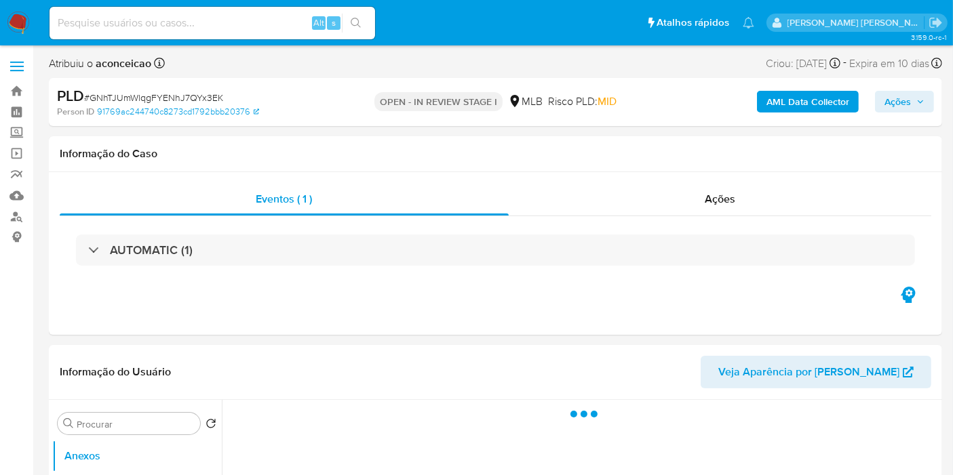
select select "10"
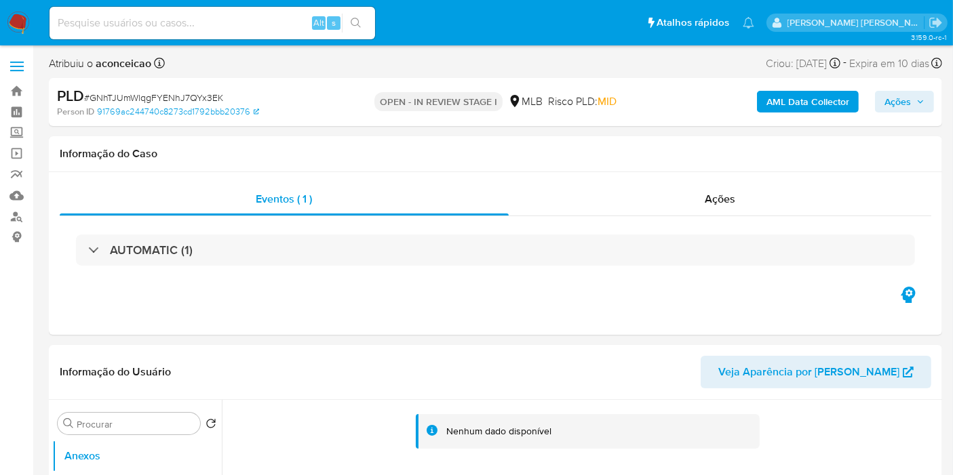
click at [821, 108] on b "AML Data Collector" at bounding box center [807, 102] width 83 height 22
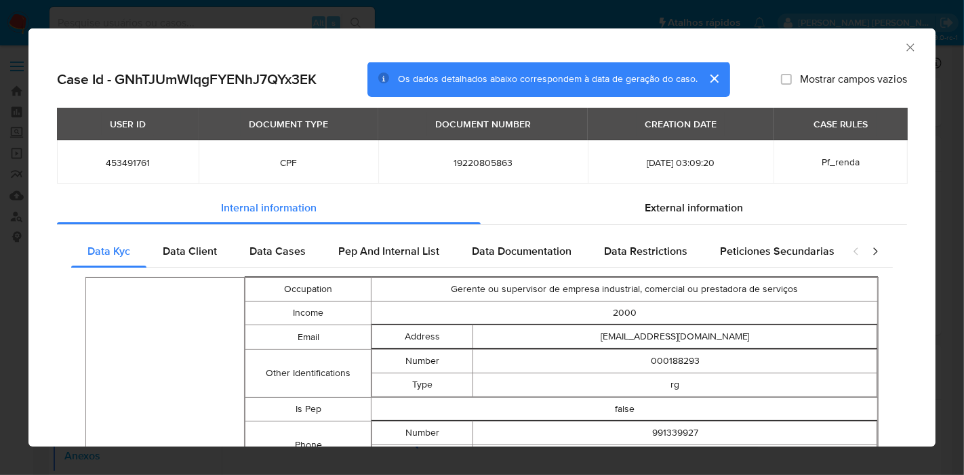
click at [904, 49] on icon "Fechar a janela" at bounding box center [911, 48] width 14 height 14
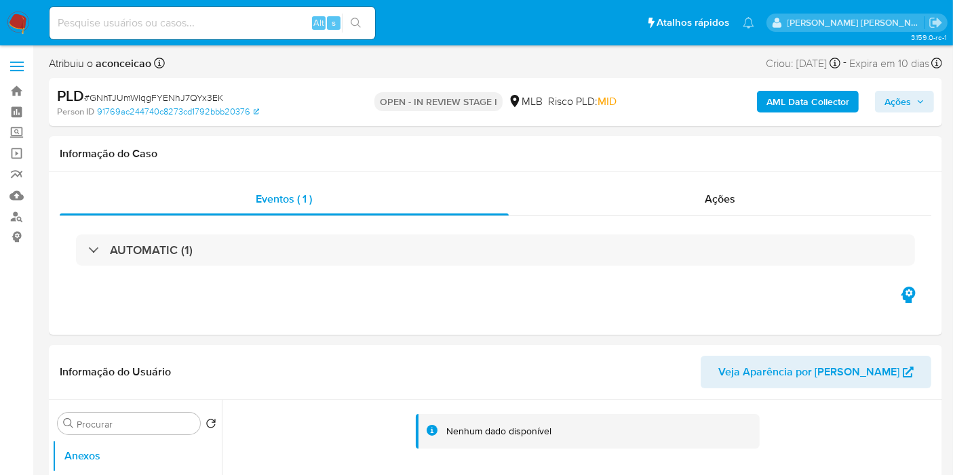
click at [21, 26] on img at bounding box center [18, 23] width 23 height 23
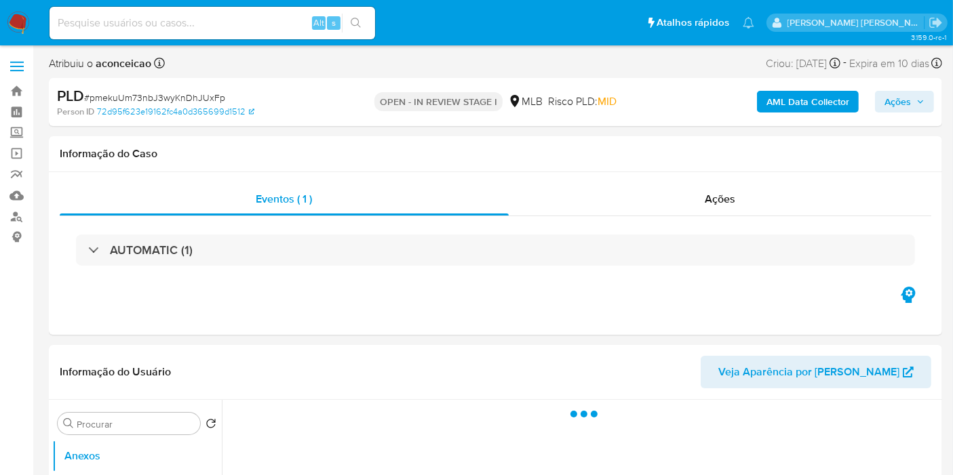
select select "10"
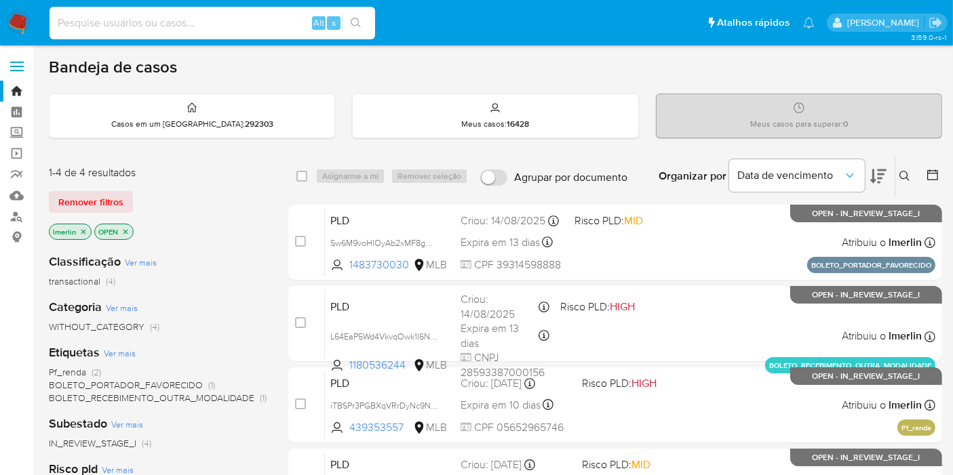
click at [229, 26] on input at bounding box center [211, 23] width 325 height 18
paste input "GNhTJUmWlqgFYENhJ7QYx3EK"
type input "GNhTJUmWlqgFYENhJ7QYx3EK"
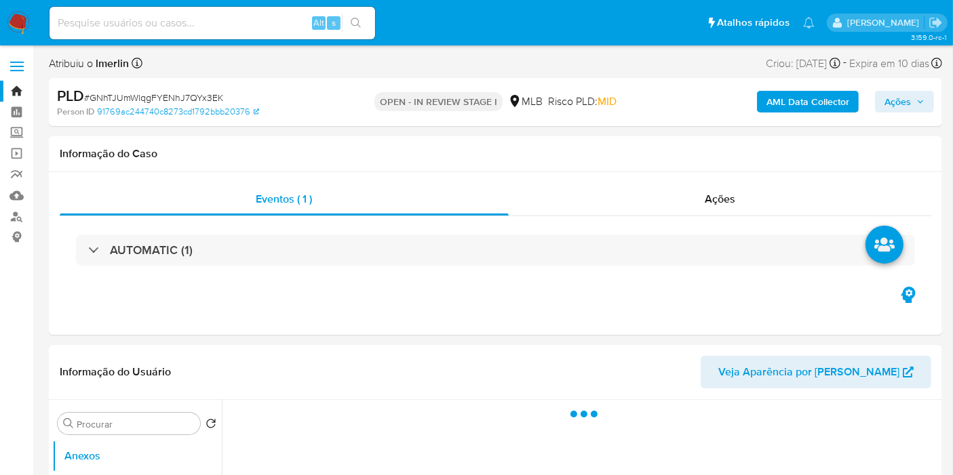
select select "10"
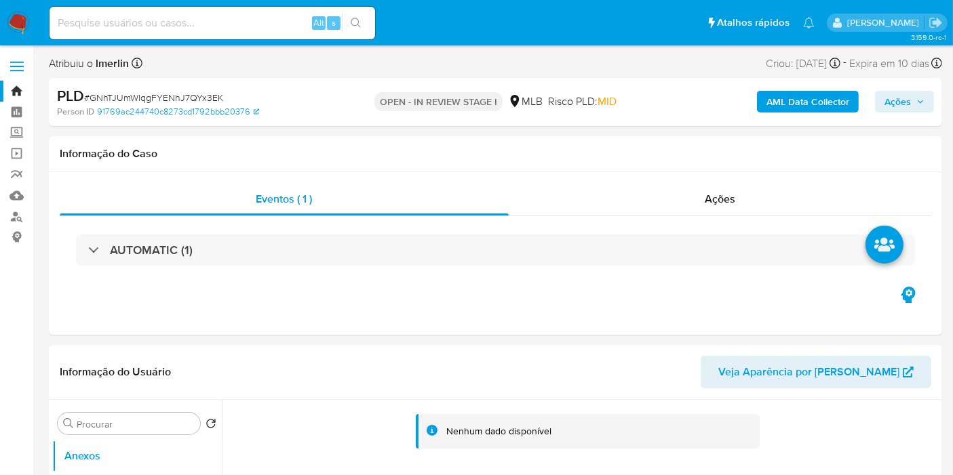
click at [805, 106] on b "AML Data Collector" at bounding box center [807, 102] width 83 height 22
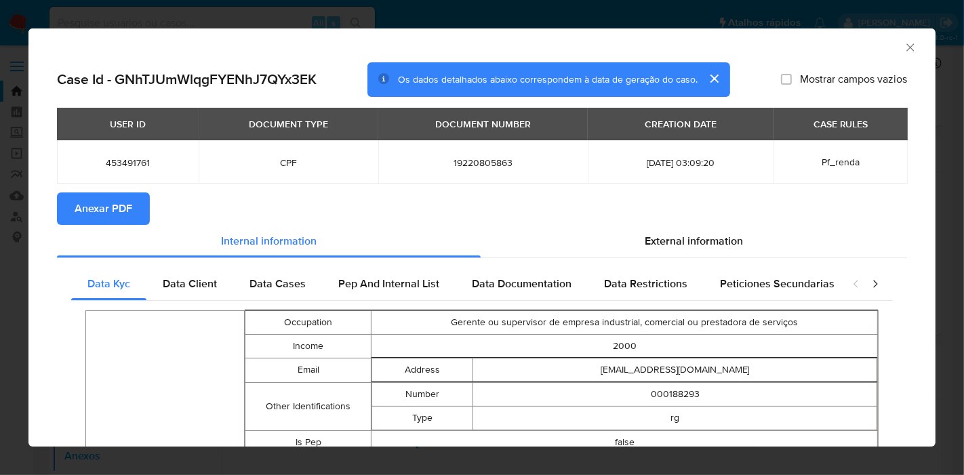
click at [135, 202] on button "Anexar PDF" at bounding box center [103, 209] width 93 height 33
drag, startPoint x: 898, startPoint y: 49, endPoint x: 792, endPoint y: 104, distance: 119.8
click at [904, 49] on icon "Fechar a janela" at bounding box center [911, 48] width 14 height 14
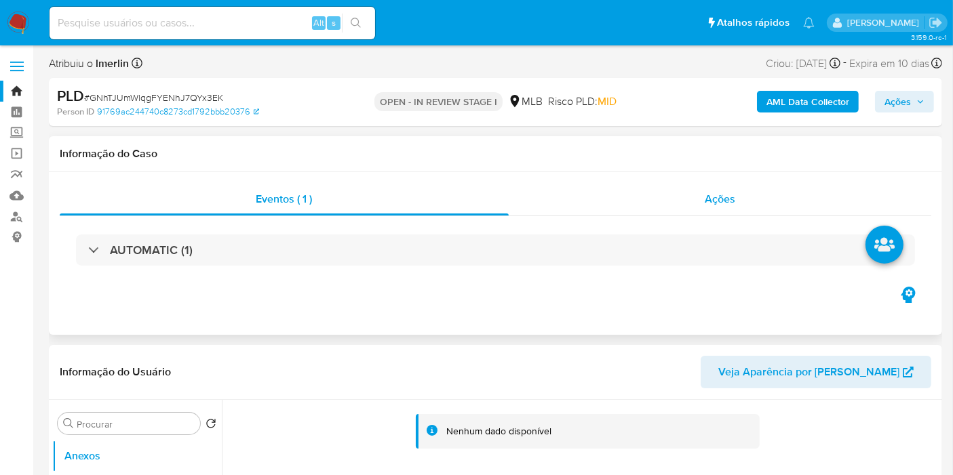
click at [699, 198] on div "Ações" at bounding box center [719, 199] width 423 height 33
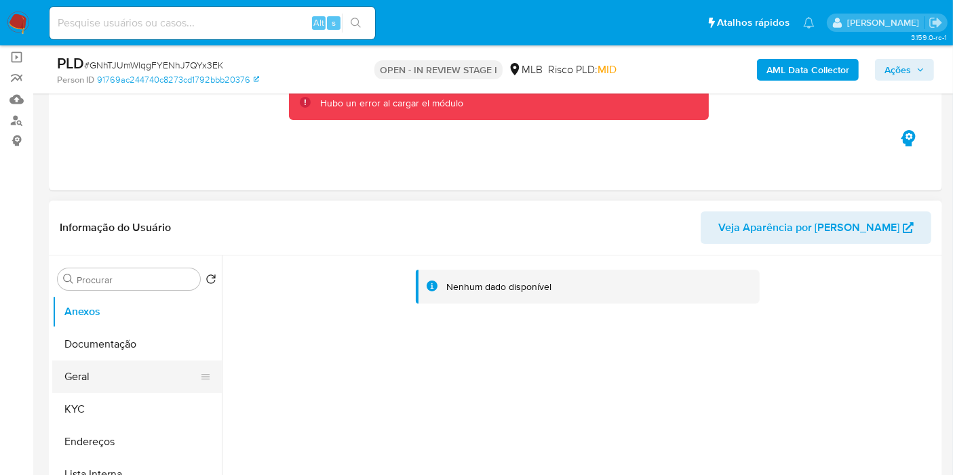
scroll to position [151, 0]
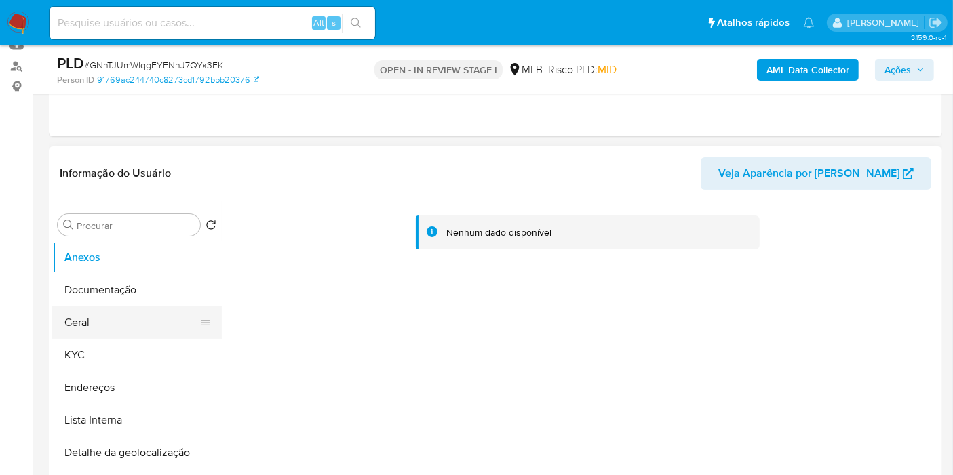
click at [148, 309] on button "Geral" at bounding box center [131, 322] width 159 height 33
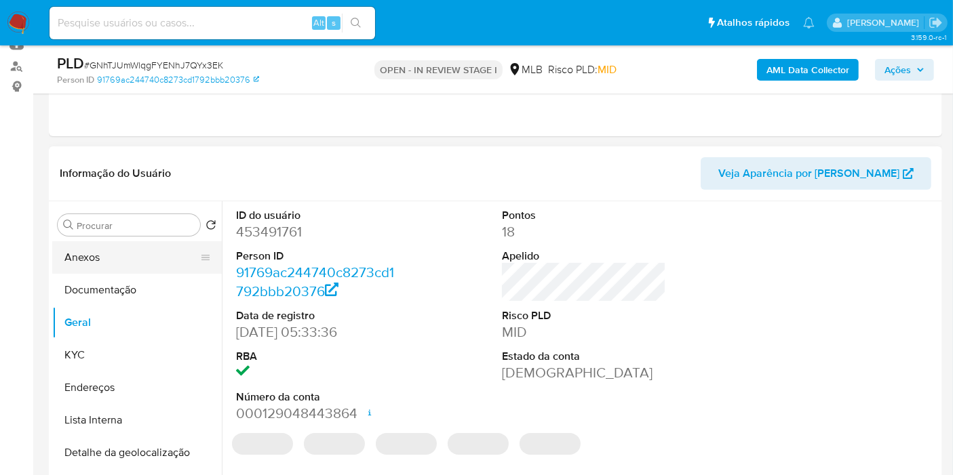
click at [147, 260] on button "Anexos" at bounding box center [131, 257] width 159 height 33
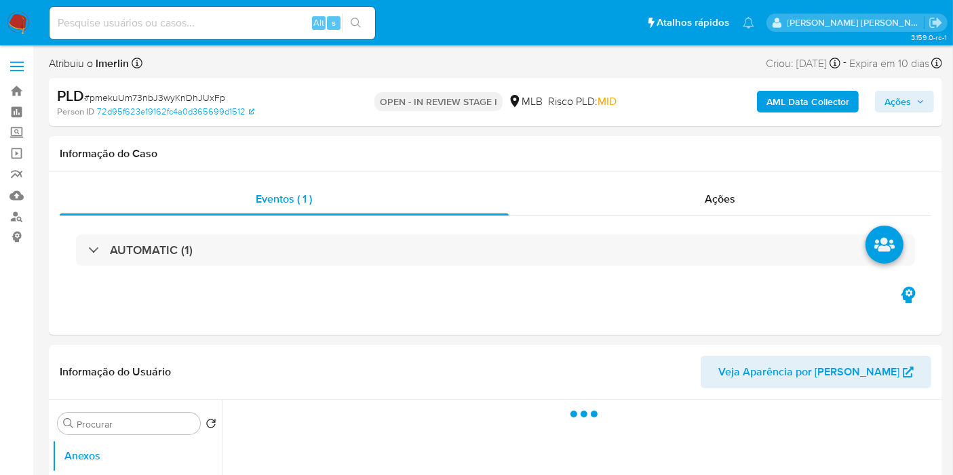
select select "10"
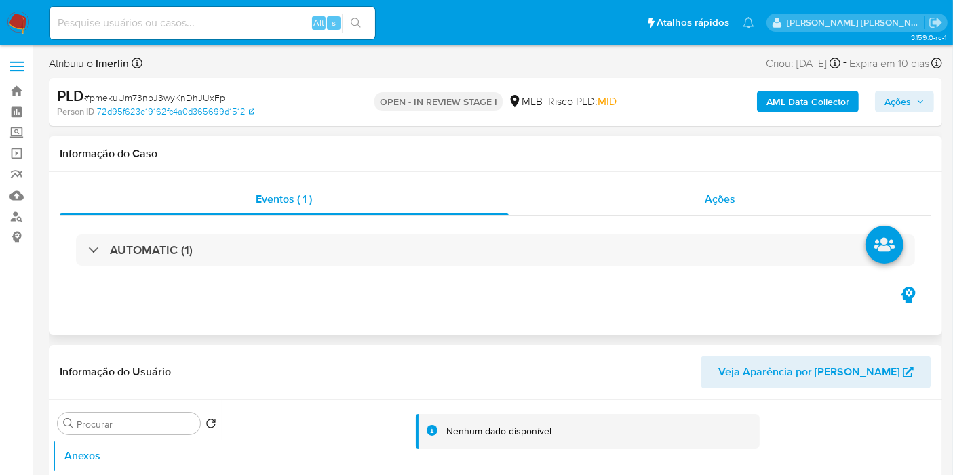
click at [772, 191] on div "Ações" at bounding box center [719, 199] width 423 height 33
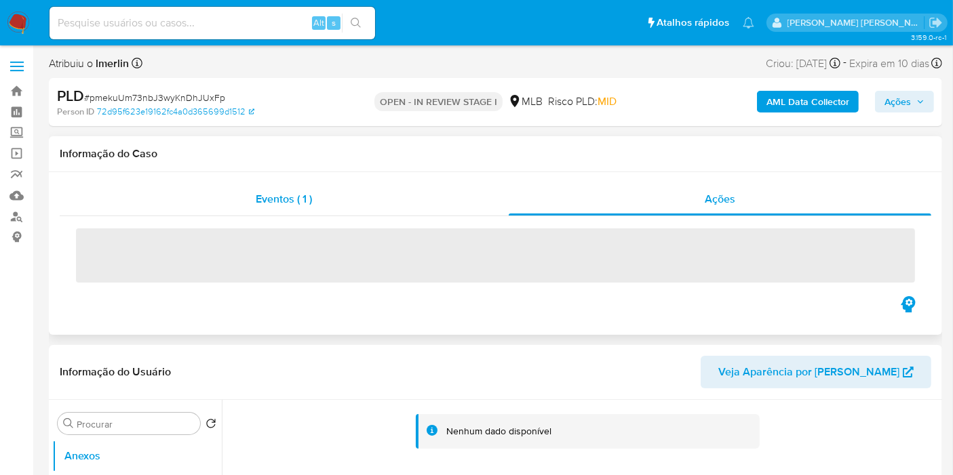
click at [367, 186] on div "Eventos ( 1 )" at bounding box center [284, 199] width 449 height 33
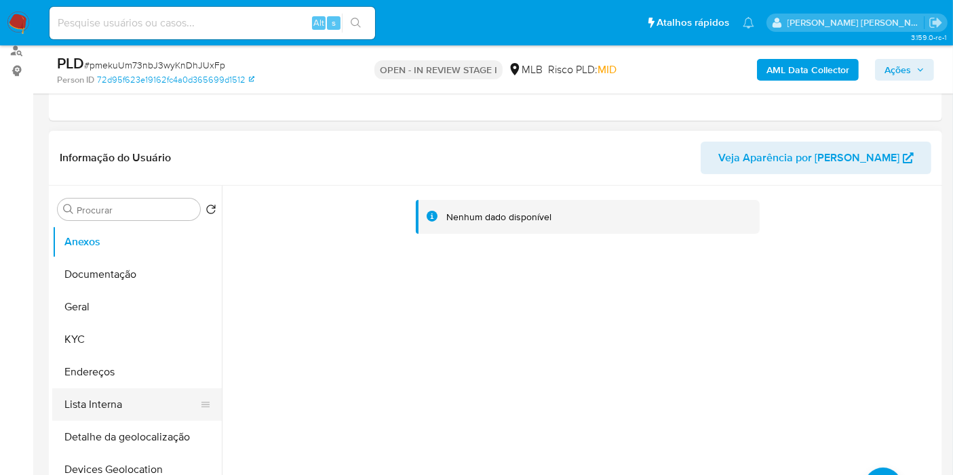
scroll to position [226, 0]
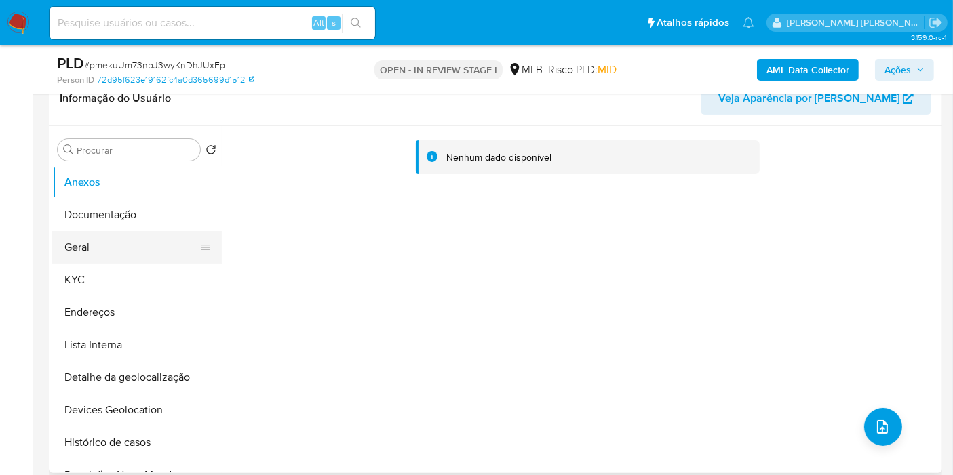
click at [122, 256] on button "Geral" at bounding box center [131, 247] width 159 height 33
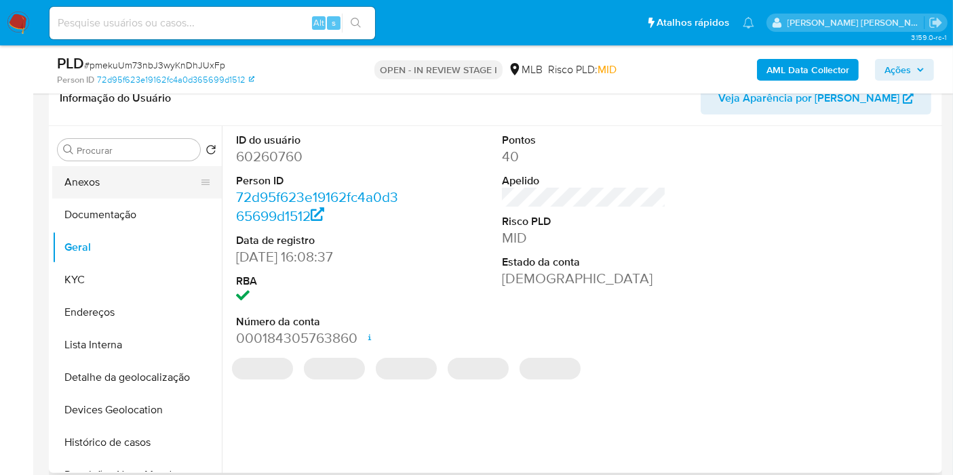
click at [140, 184] on button "Anexos" at bounding box center [131, 182] width 159 height 33
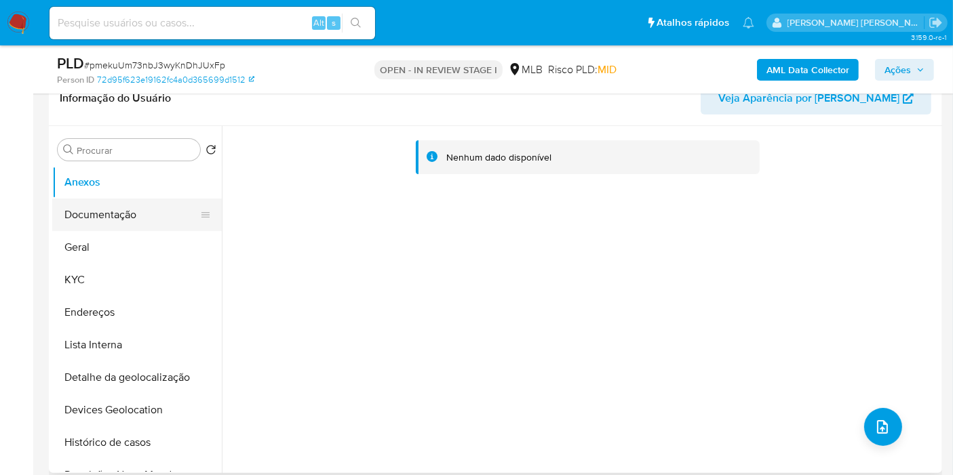
drag, startPoint x: 110, startPoint y: 245, endPoint x: 193, endPoint y: 227, distance: 84.7
click at [108, 247] on button "Geral" at bounding box center [136, 247] width 169 height 33
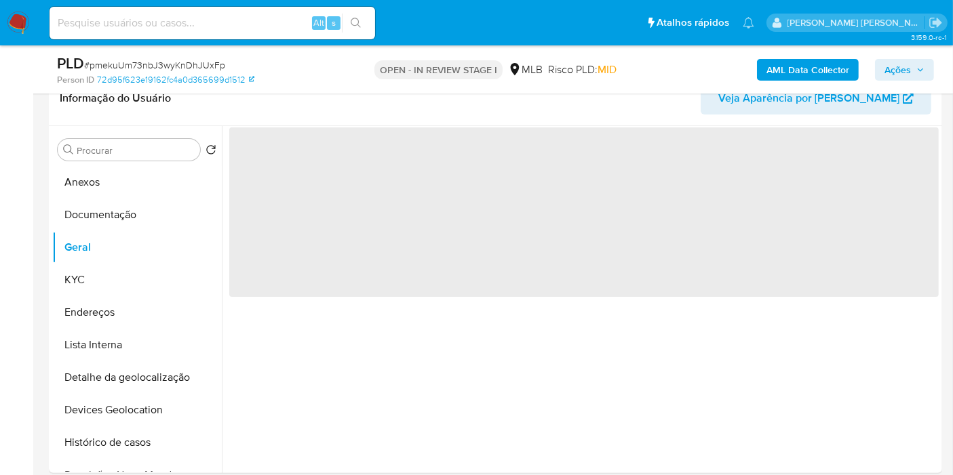
click at [761, 71] on button "AML Data Collector" at bounding box center [808, 70] width 102 height 22
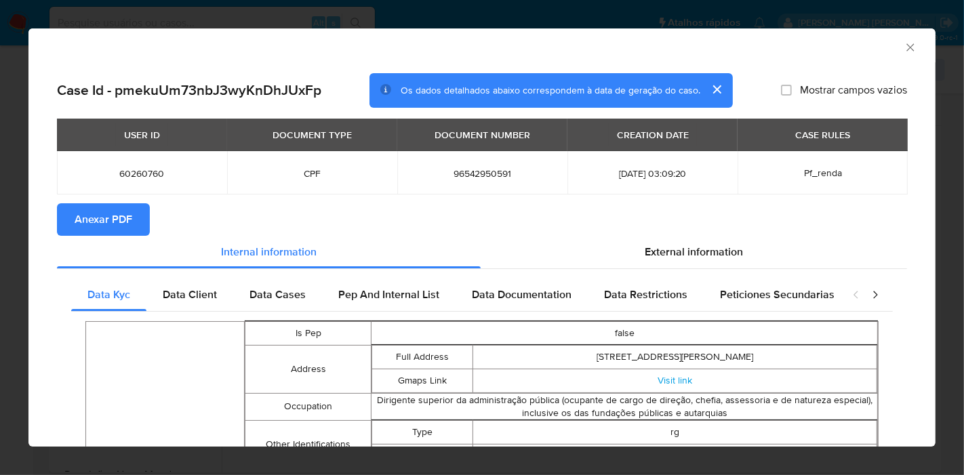
click at [125, 220] on span "Anexar PDF" at bounding box center [104, 220] width 58 height 30
click at [904, 51] on icon "Fechar a janela" at bounding box center [911, 48] width 14 height 14
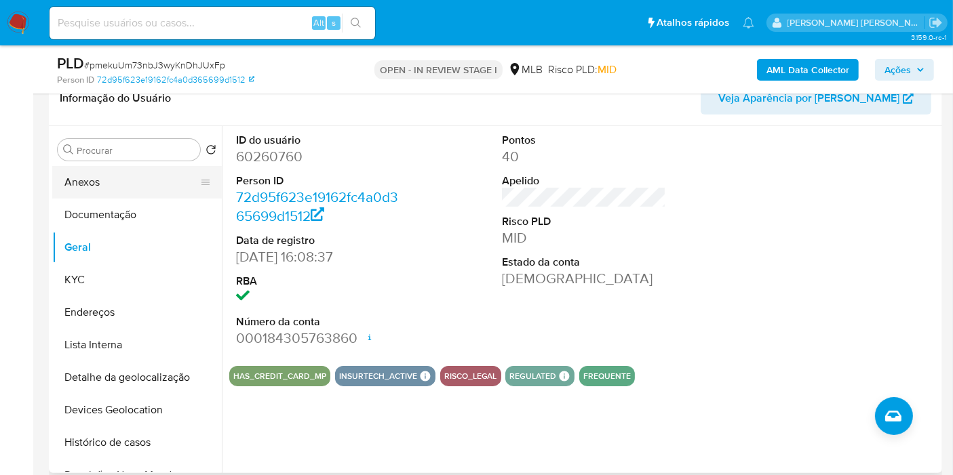
click at [106, 177] on button "Anexos" at bounding box center [131, 182] width 159 height 33
